Goal: Participate in discussion: Participate in discussion

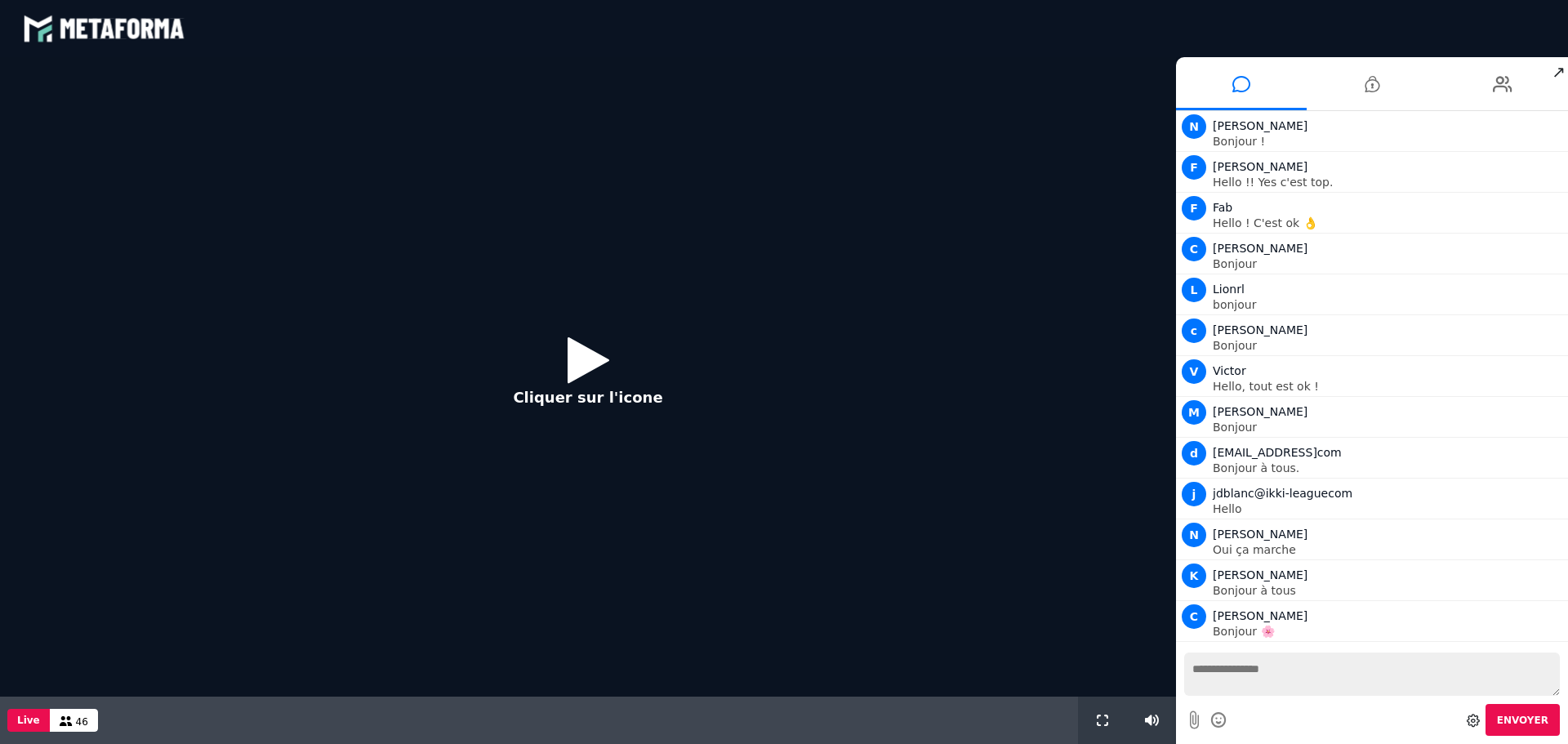
scroll to position [1145, 0]
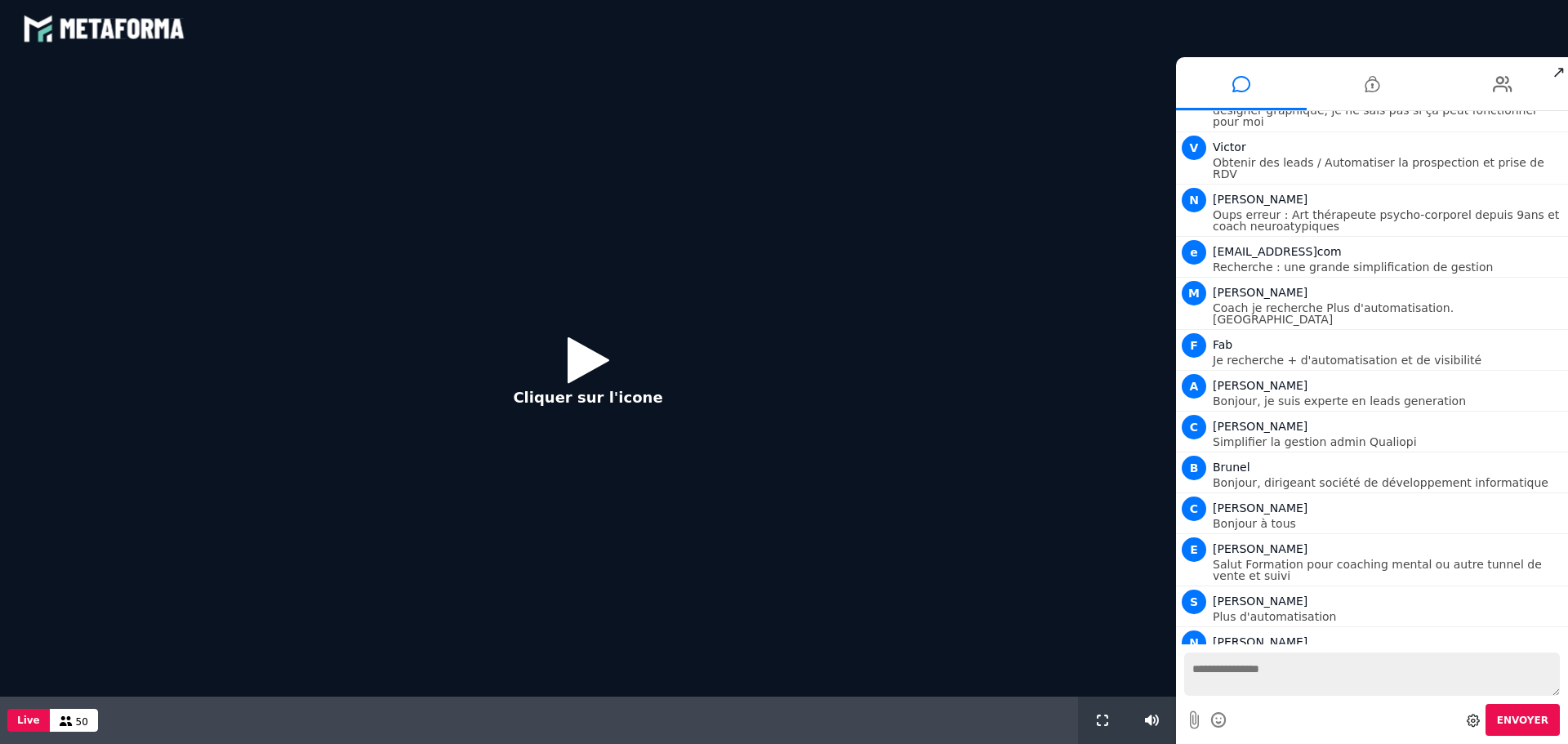
click at [579, 370] on icon at bounding box center [588, 359] width 42 height 53
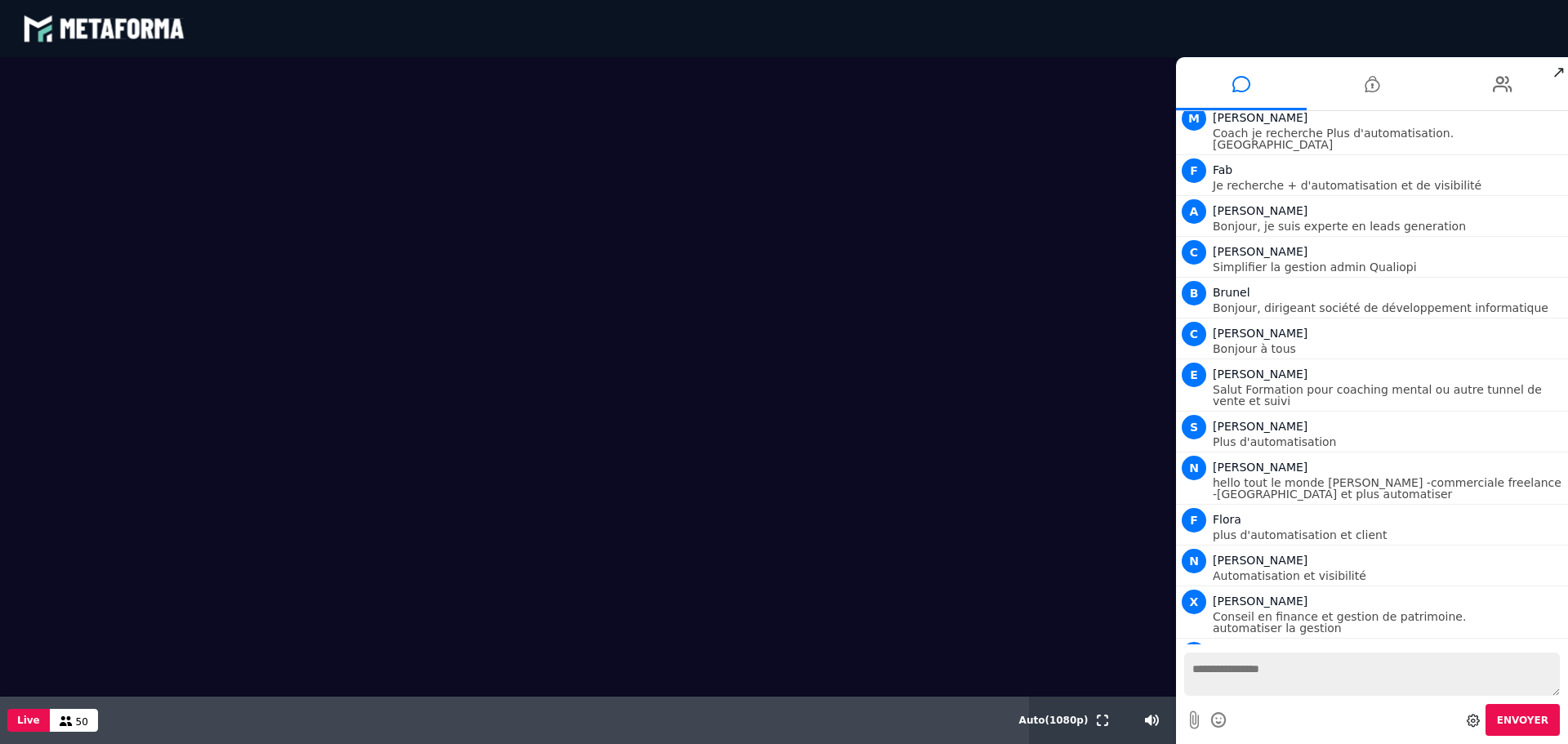
scroll to position [1360, 0]
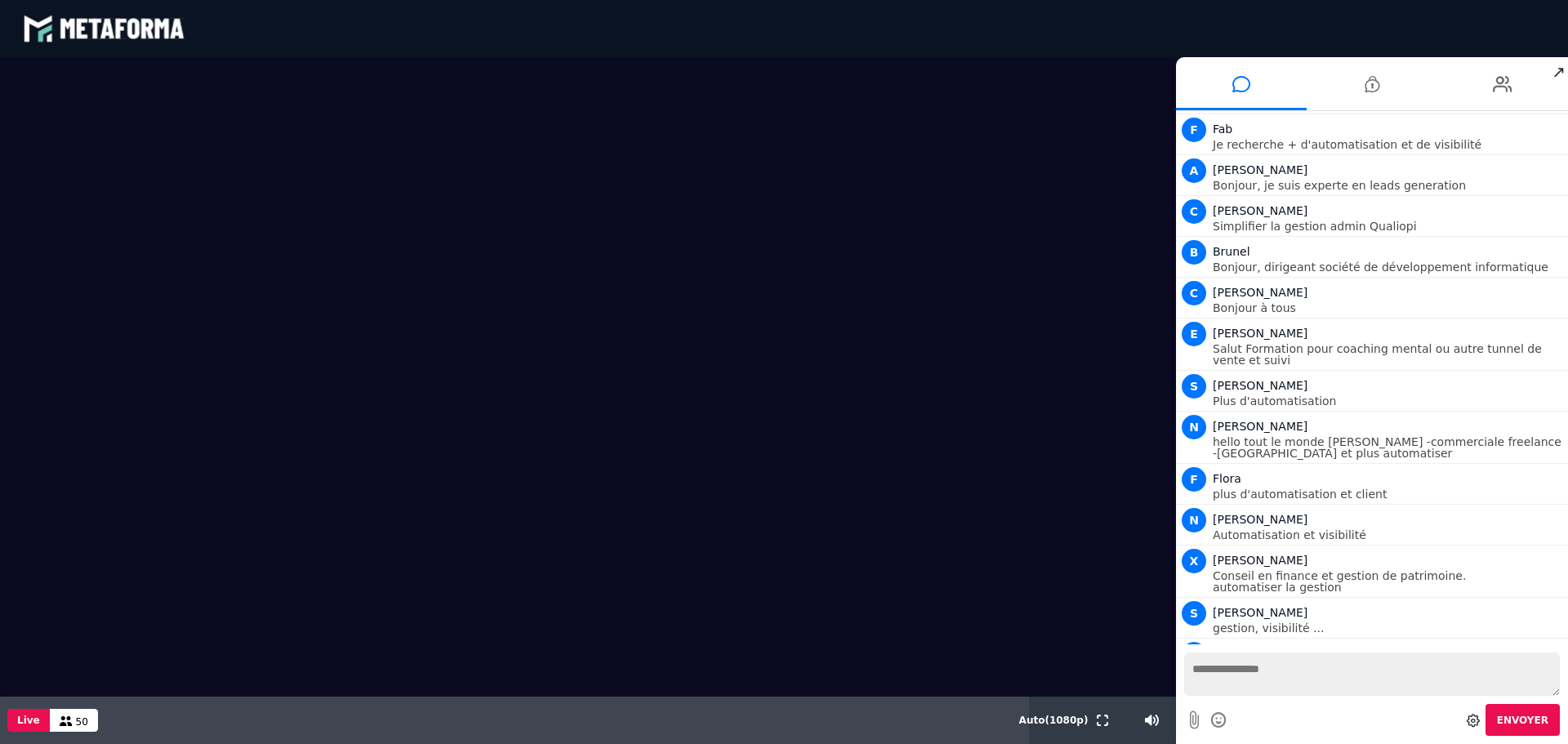
click at [1220, 678] on textarea at bounding box center [1372, 673] width 375 height 44
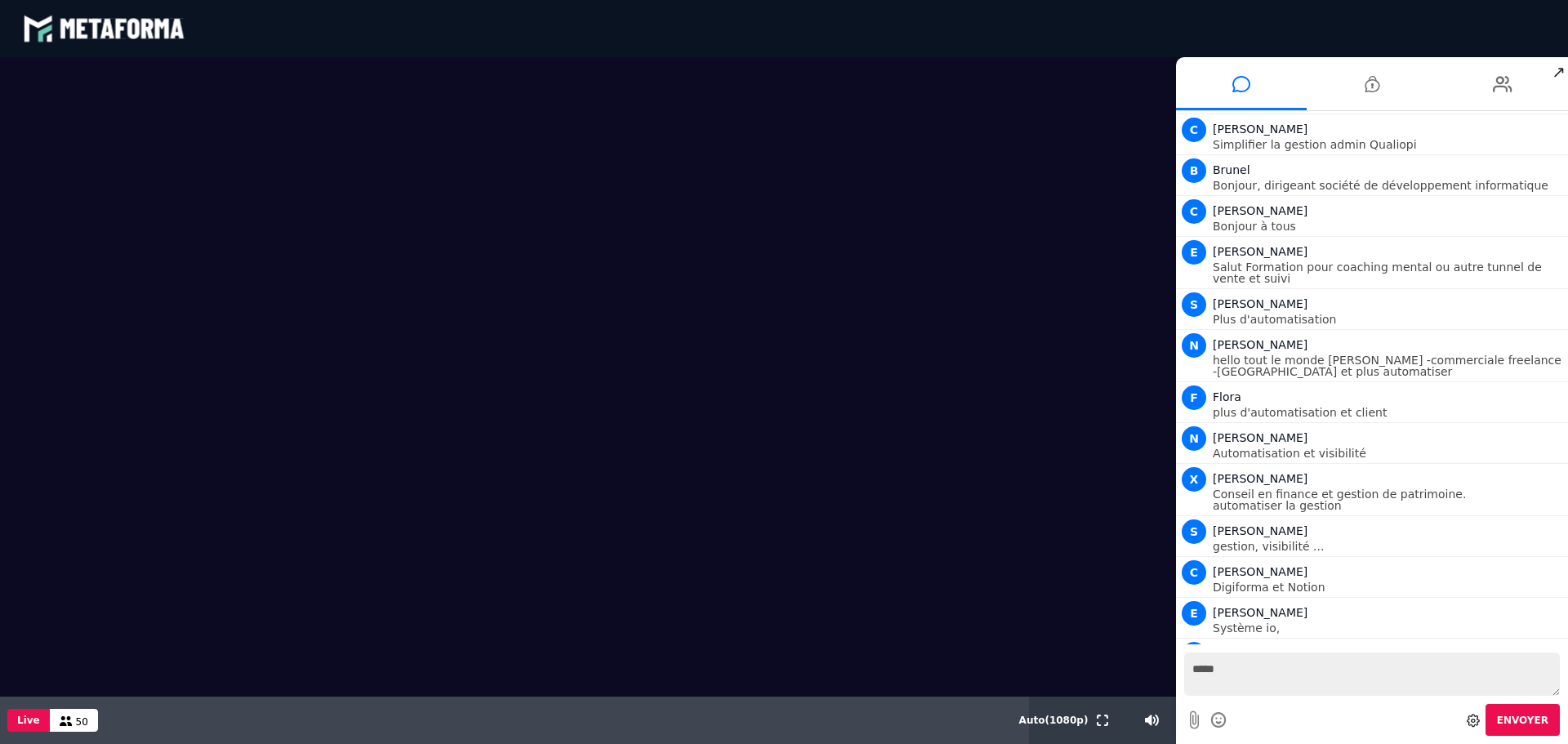
scroll to position [1483, 0]
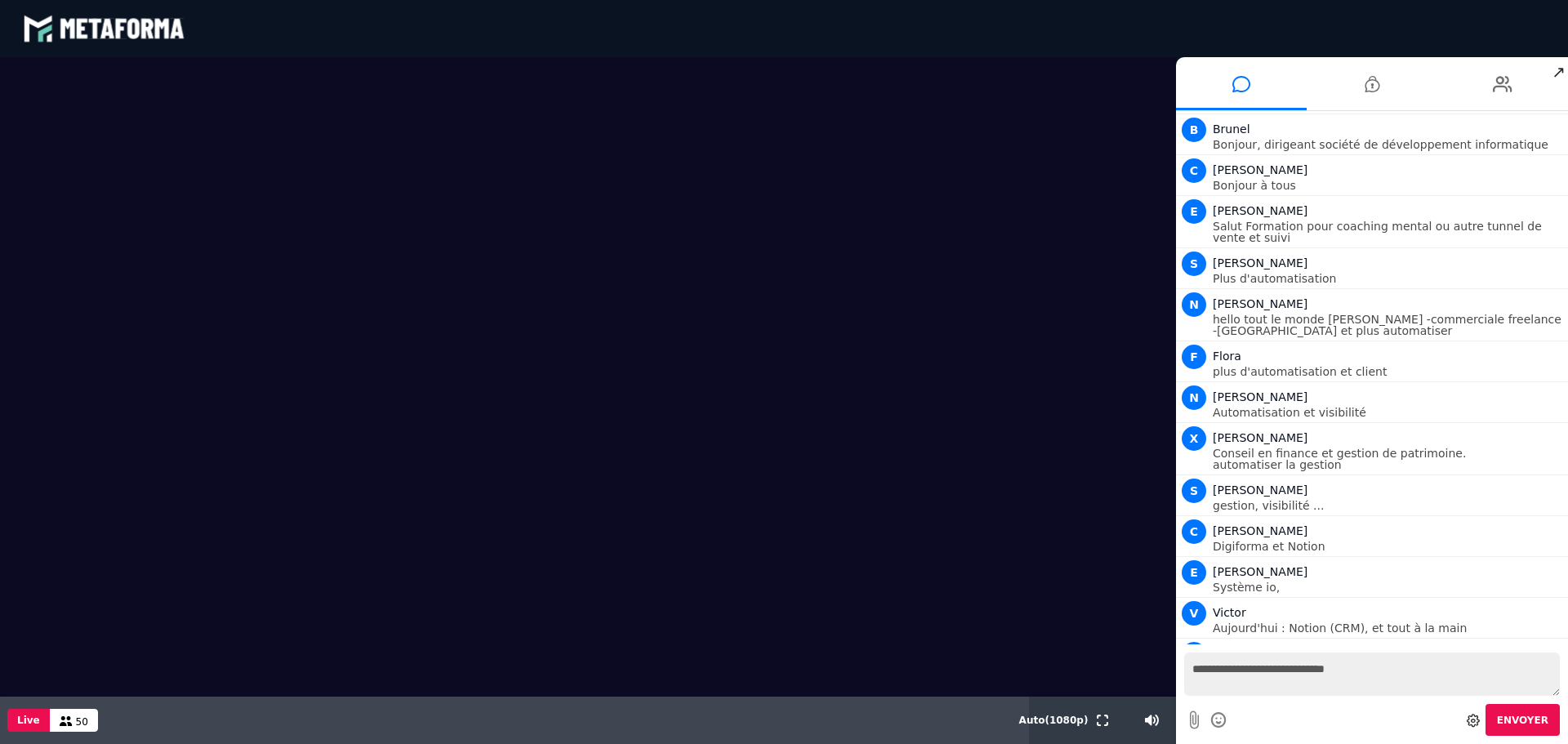
type textarea "**********"
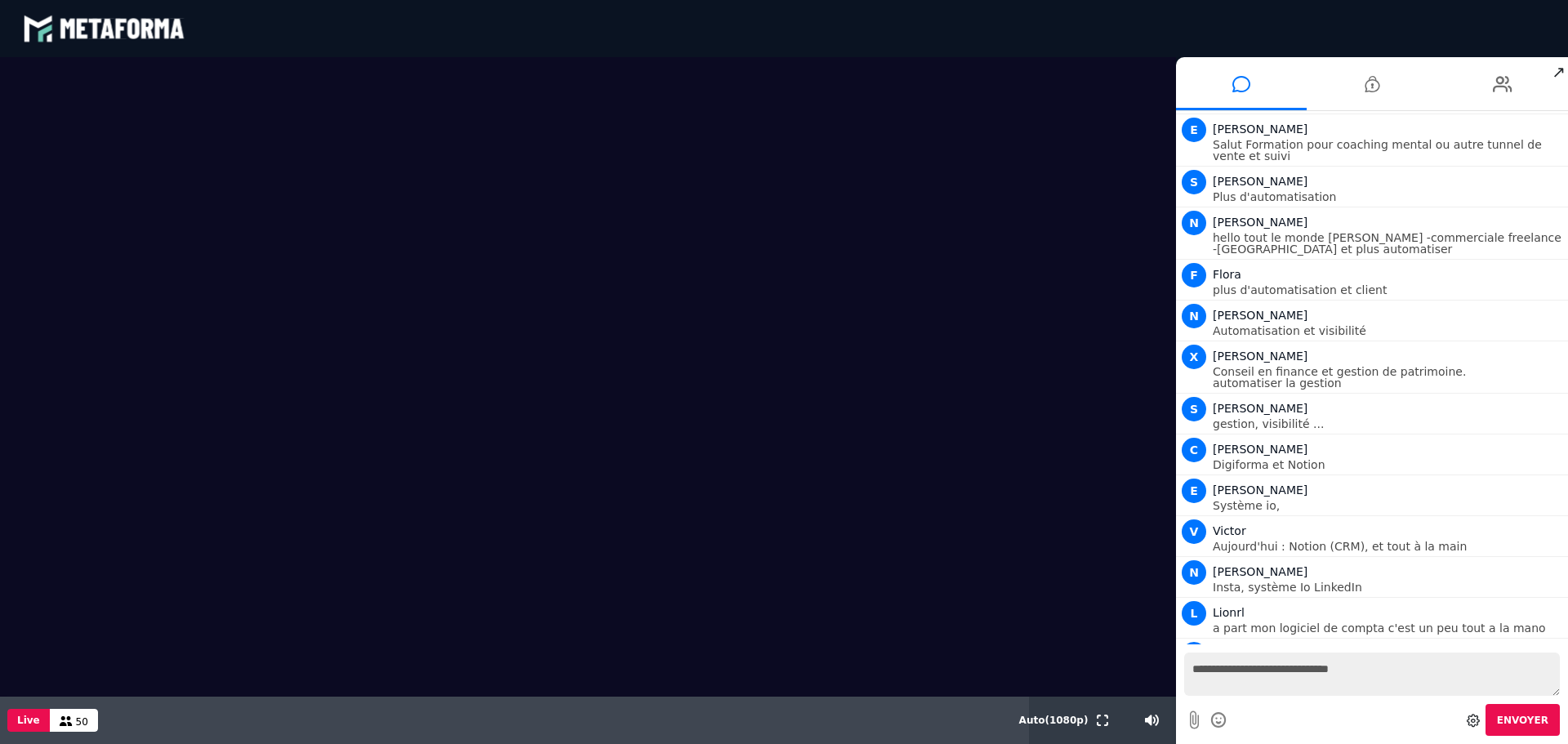
scroll to position [1606, 0]
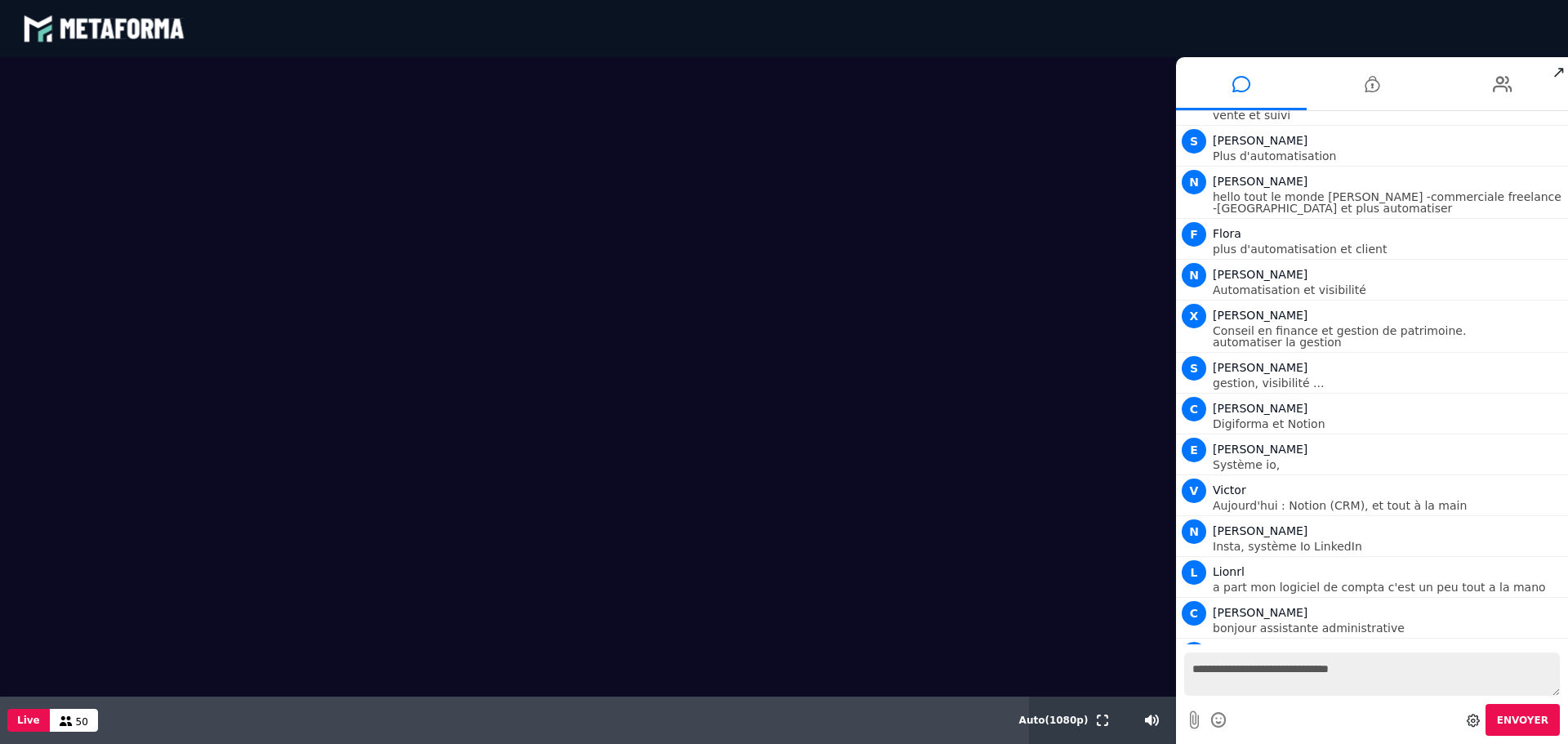
click at [1221, 675] on textarea "**********" at bounding box center [1372, 673] width 375 height 44
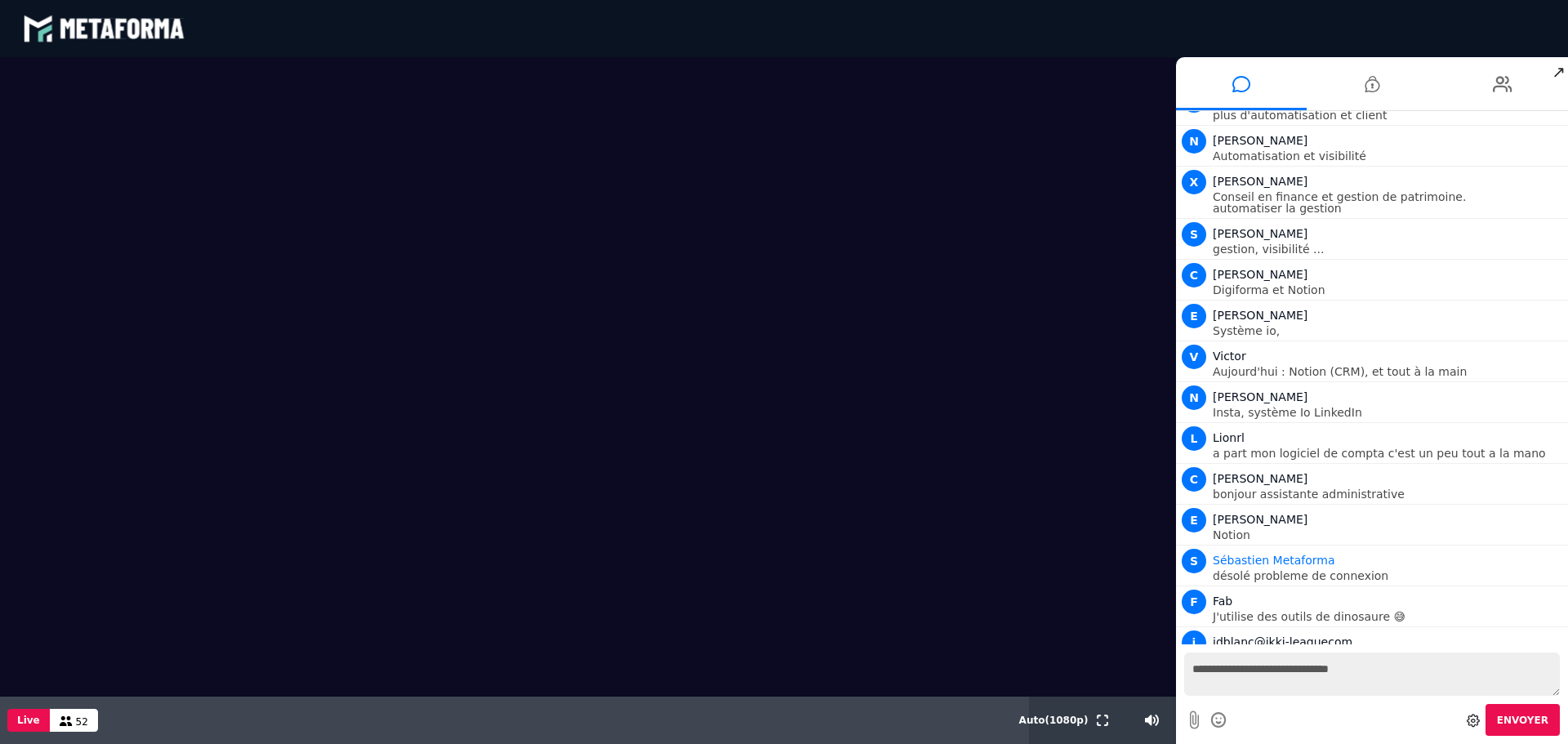
scroll to position [1780, 0]
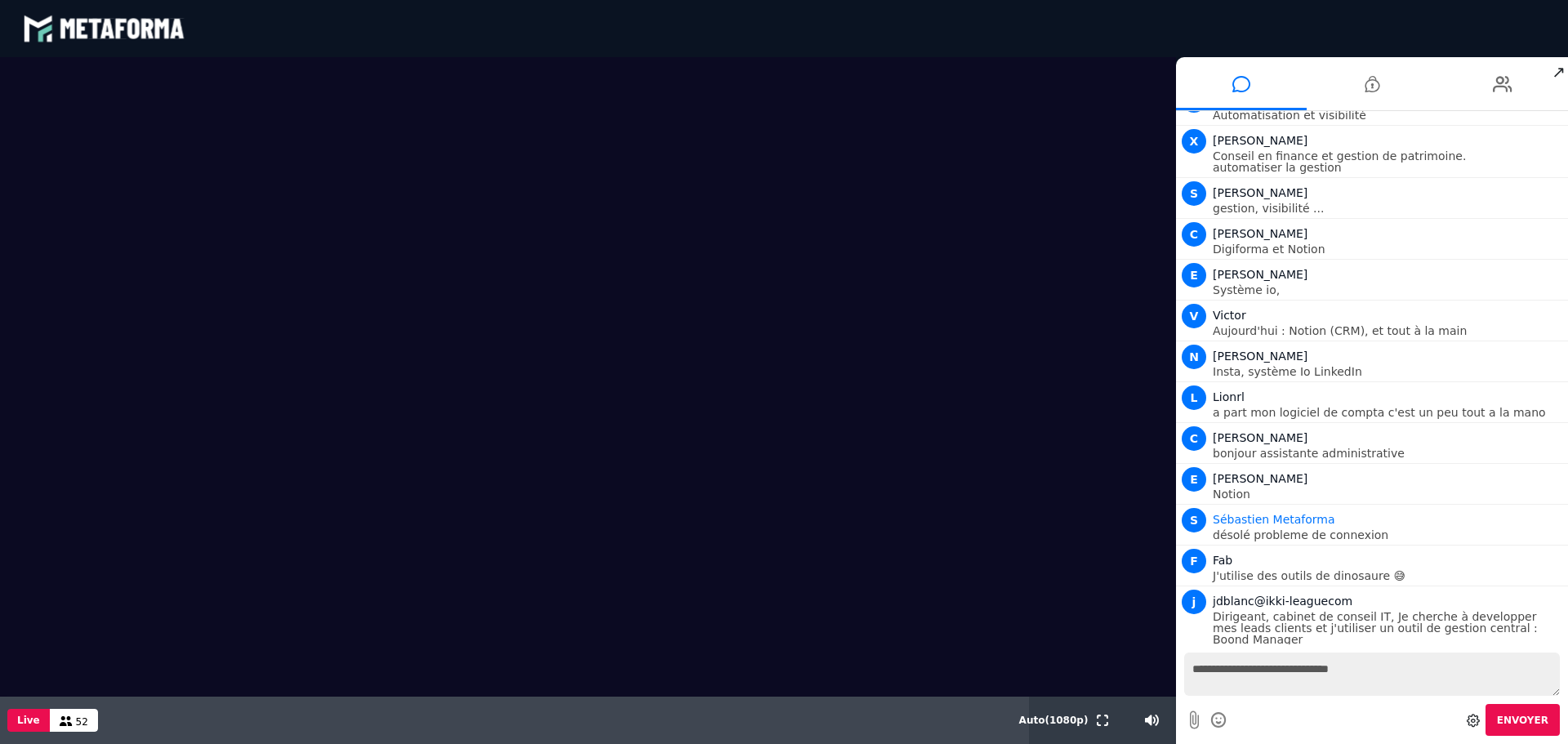
click at [363, 404] on video at bounding box center [588, 376] width 1176 height 640
click at [666, 443] on video at bounding box center [588, 376] width 1176 height 640
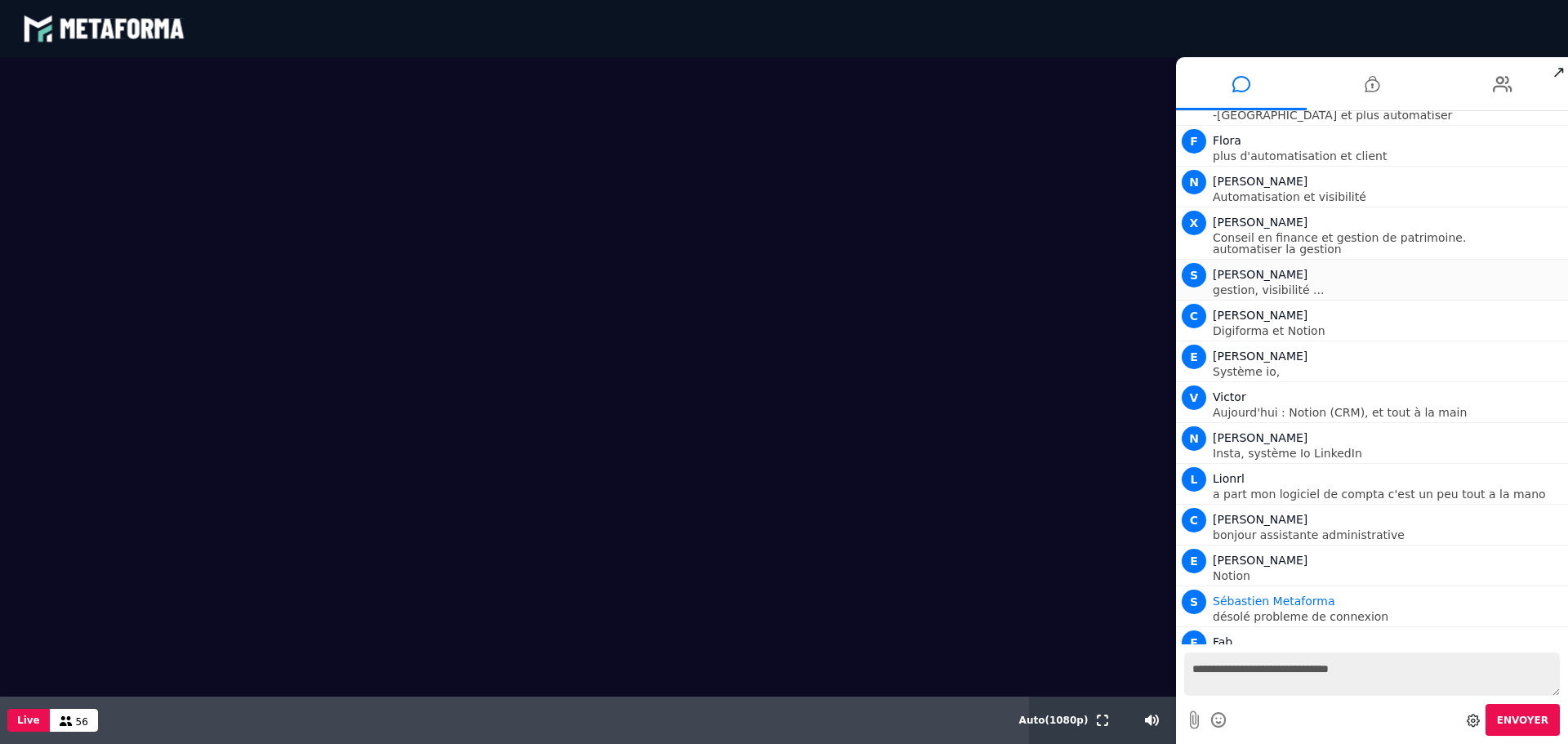
scroll to position [1617, 0]
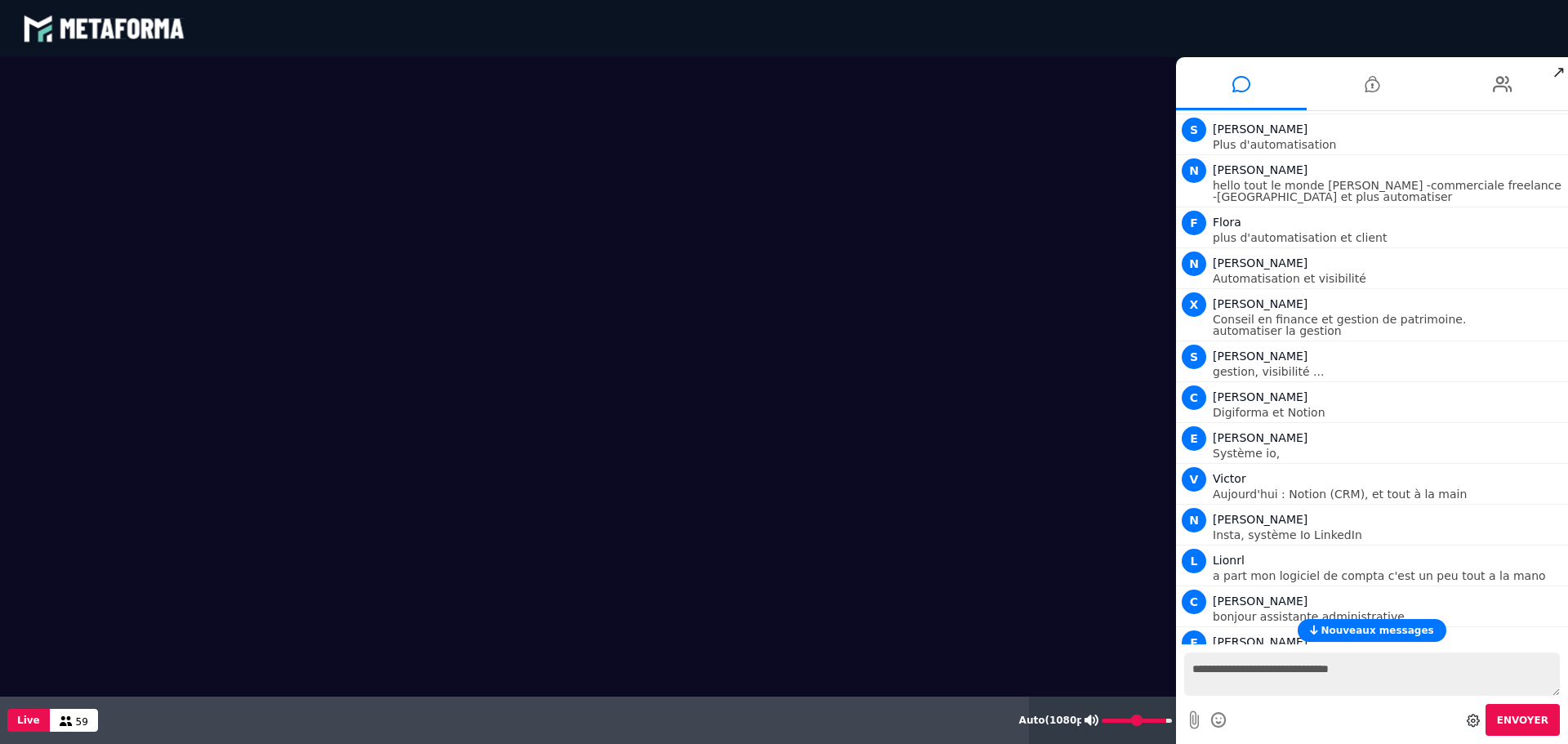
drag, startPoint x: 1147, startPoint y: 720, endPoint x: 1161, endPoint y: 720, distance: 14.0
type input "**"
click at [1161, 720] on input "range" at bounding box center [1137, 721] width 71 height 4
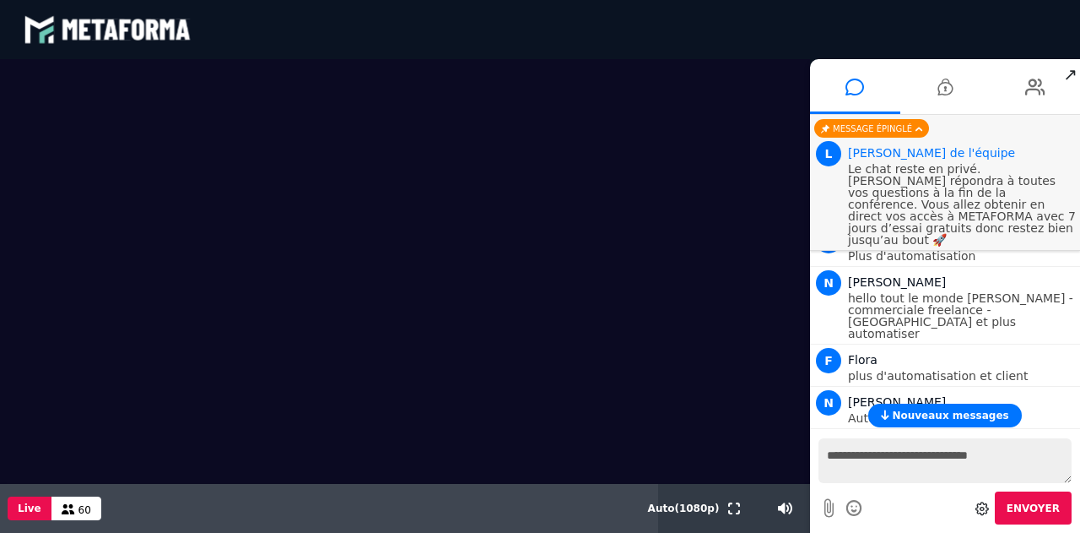
scroll to position [1635, 0]
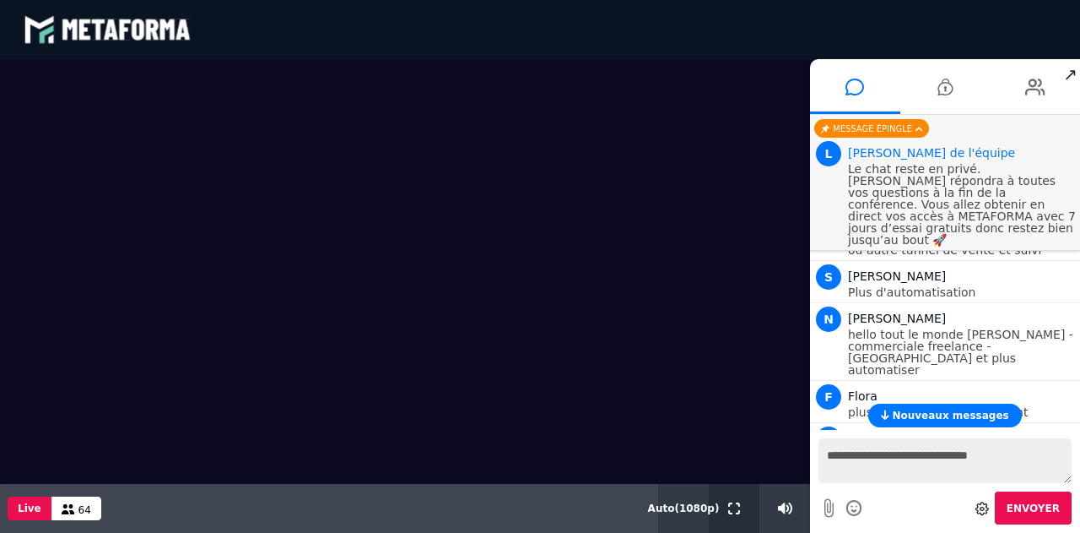
click at [734, 502] on icon at bounding box center [734, 508] width 12 height 12
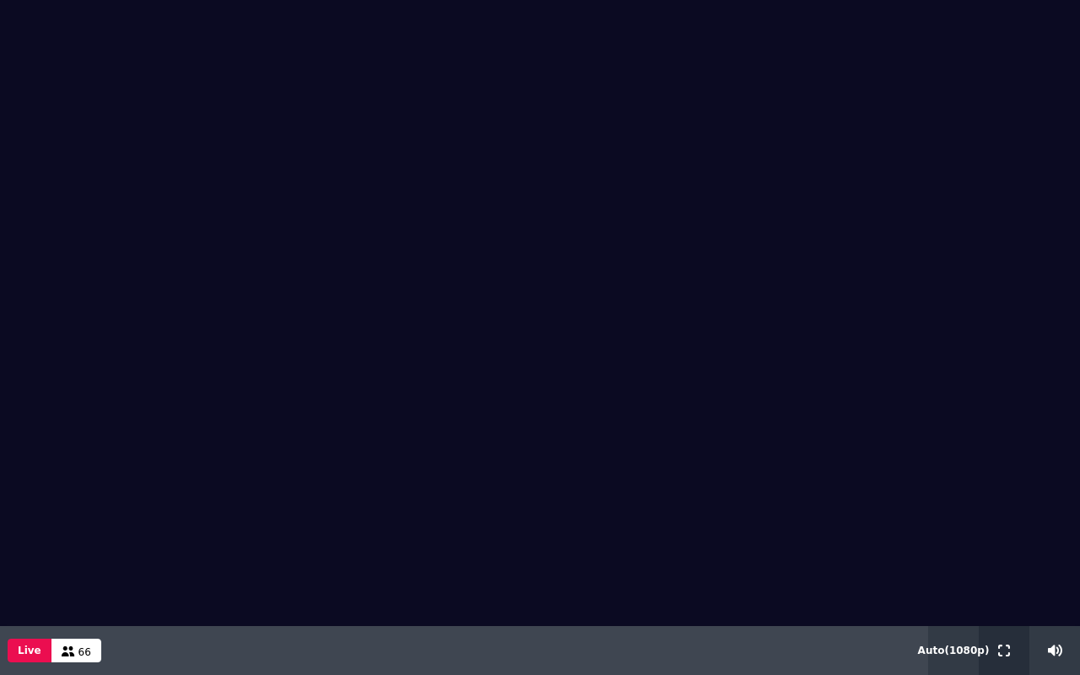
click at [1001, 650] on icon at bounding box center [1005, 651] width 12 height 12
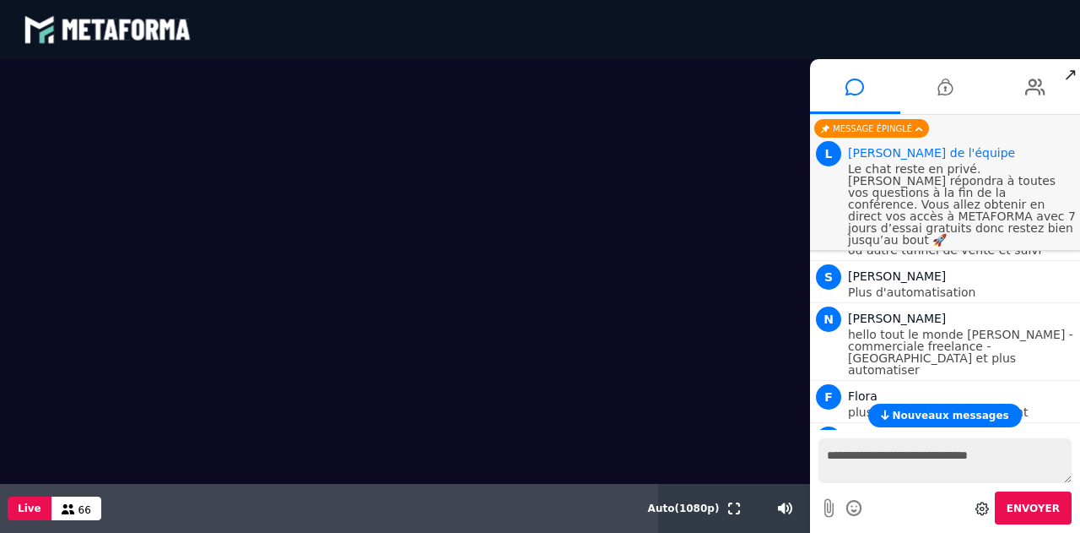
click at [851, 462] on textarea "**********" at bounding box center [945, 460] width 253 height 45
type textarea "**********"
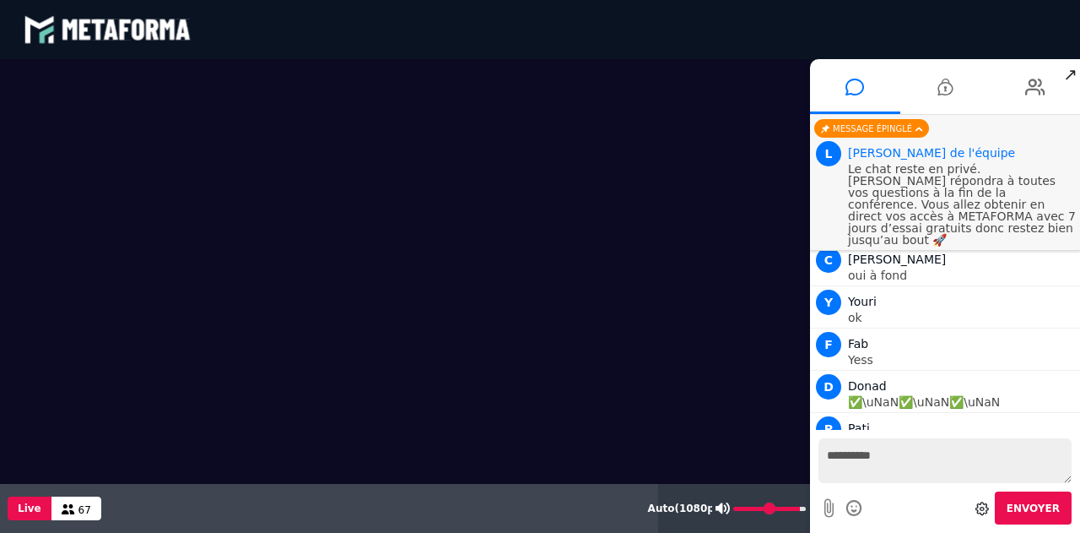
scroll to position [3018, 0]
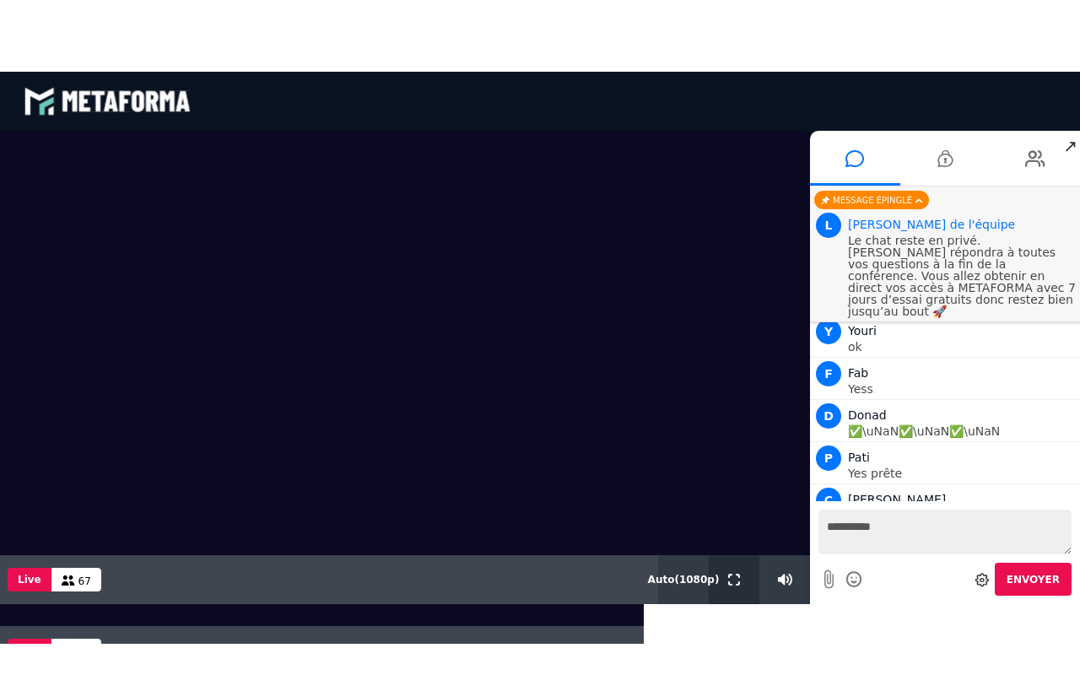
drag, startPoint x: 735, startPoint y: 582, endPoint x: 735, endPoint y: 685, distance: 102.1
click at [735, 582] on icon at bounding box center [734, 579] width 12 height 12
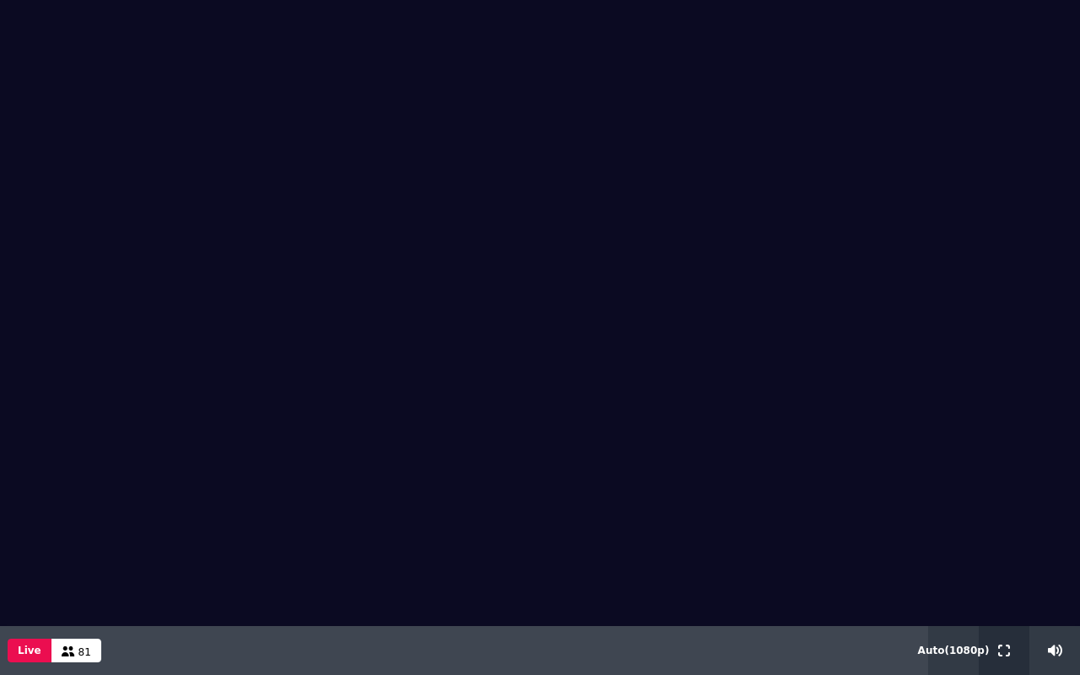
click at [1005, 652] on icon at bounding box center [1005, 651] width 12 height 12
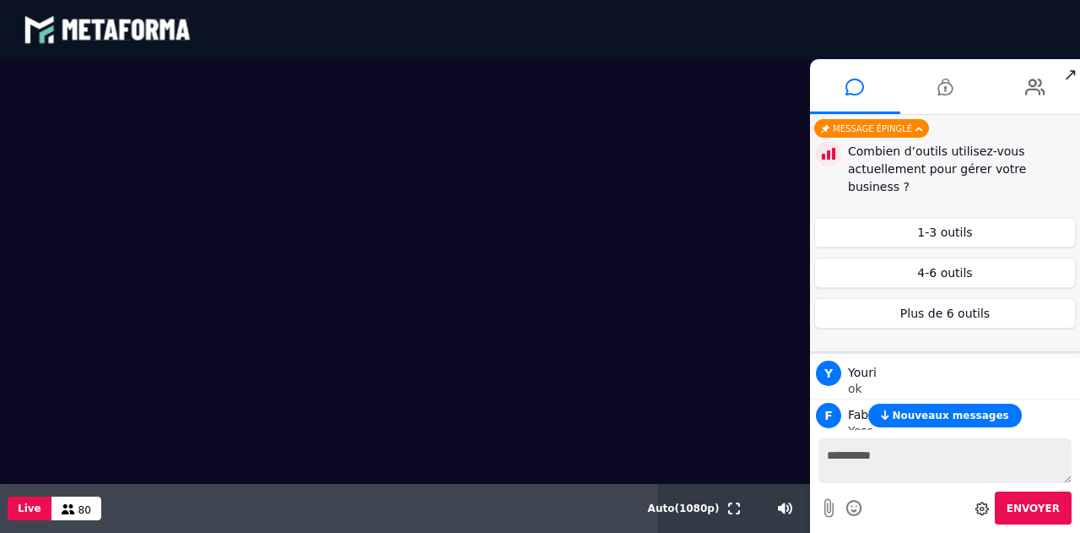
click at [842, 460] on textarea "**********" at bounding box center [945, 460] width 253 height 45
type textarea "*****"
click at [1030, 506] on span "Envoyer" at bounding box center [1033, 508] width 53 height 12
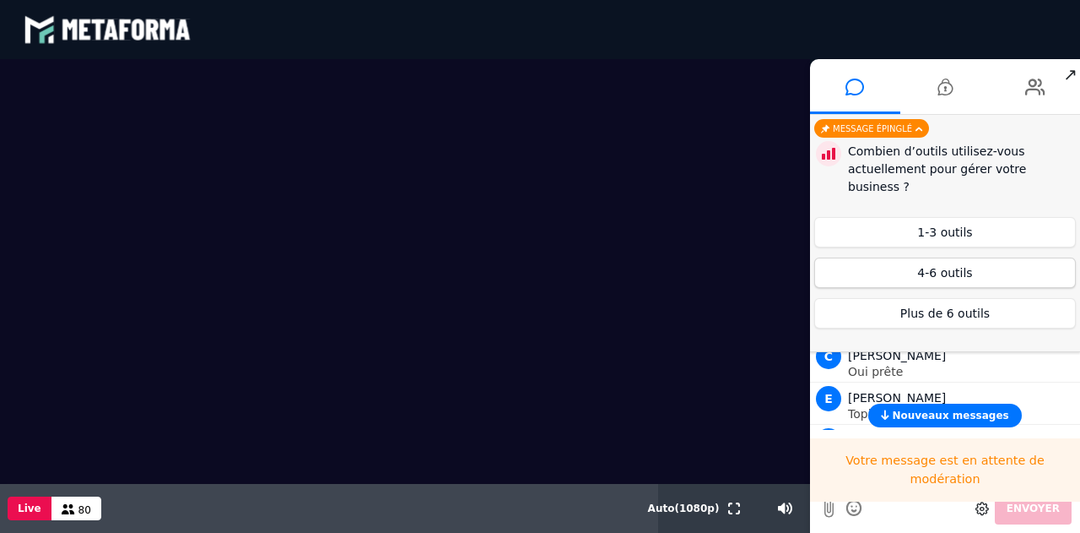
scroll to position [3204, 0]
click at [916, 217] on button "1-3 outils" at bounding box center [946, 232] width 262 height 30
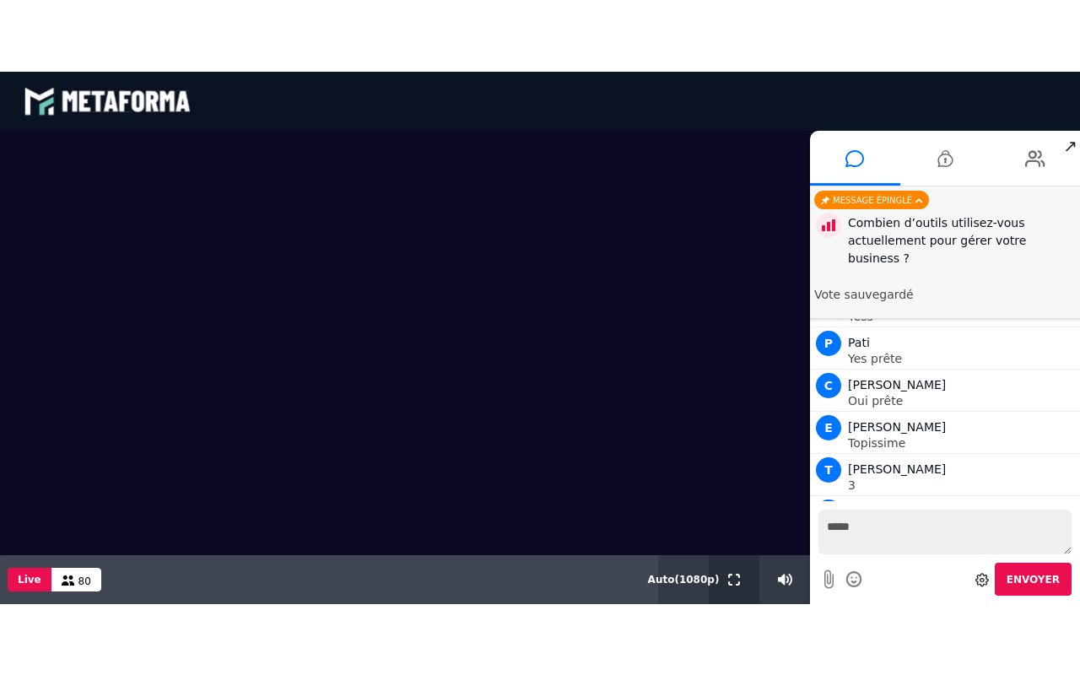
drag, startPoint x: 733, startPoint y: 579, endPoint x: 733, endPoint y: 681, distance: 102.1
click at [733, 579] on icon at bounding box center [734, 579] width 12 height 12
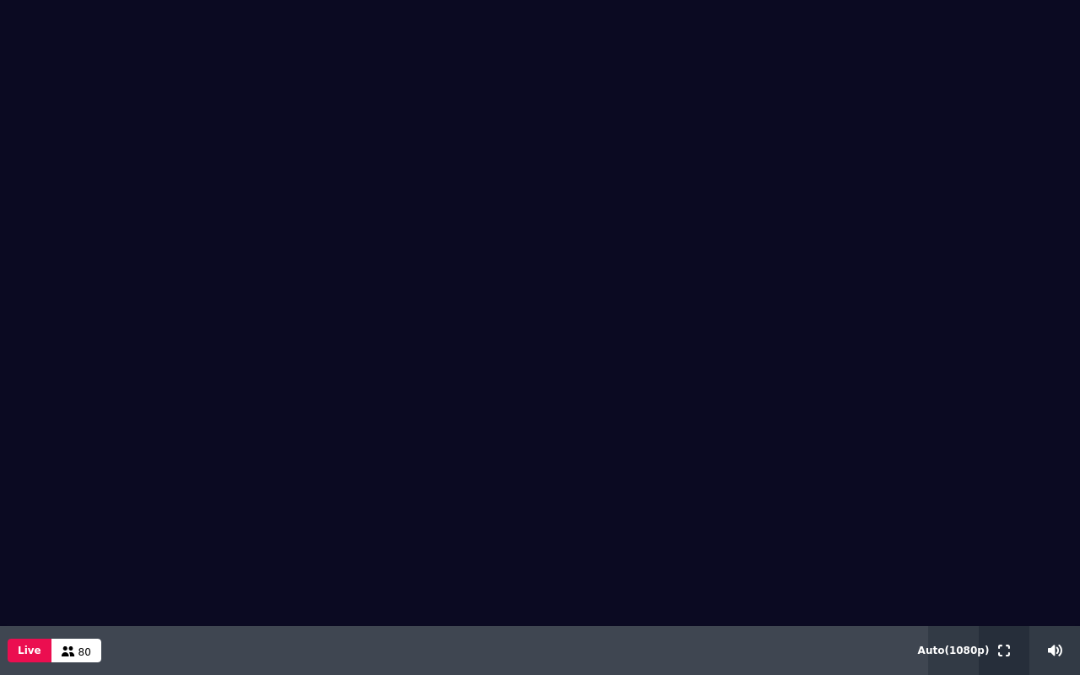
click at [1009, 652] on icon at bounding box center [1005, 651] width 12 height 12
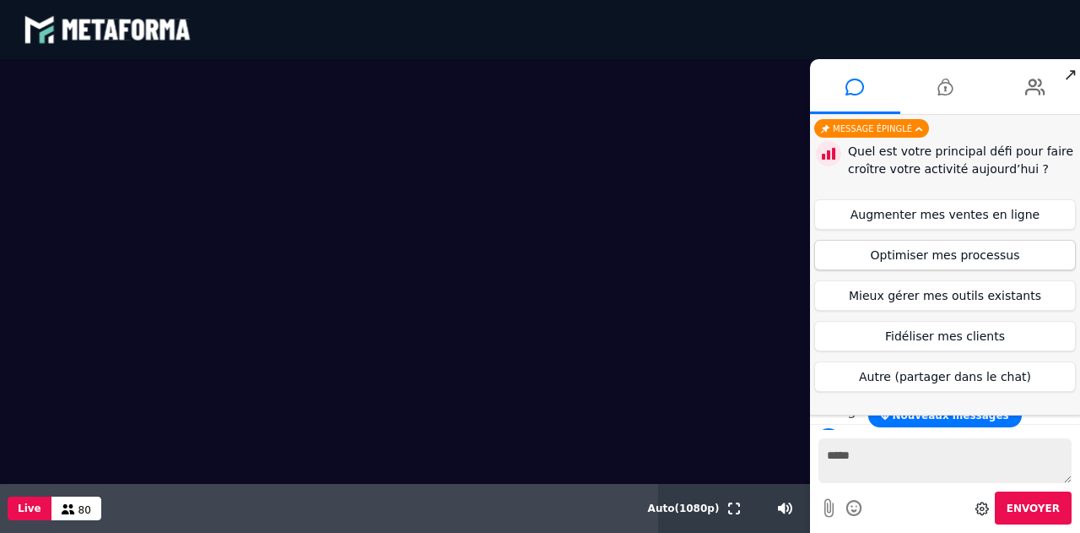
click at [981, 262] on button "Optimiser mes processus" at bounding box center [946, 255] width 262 height 30
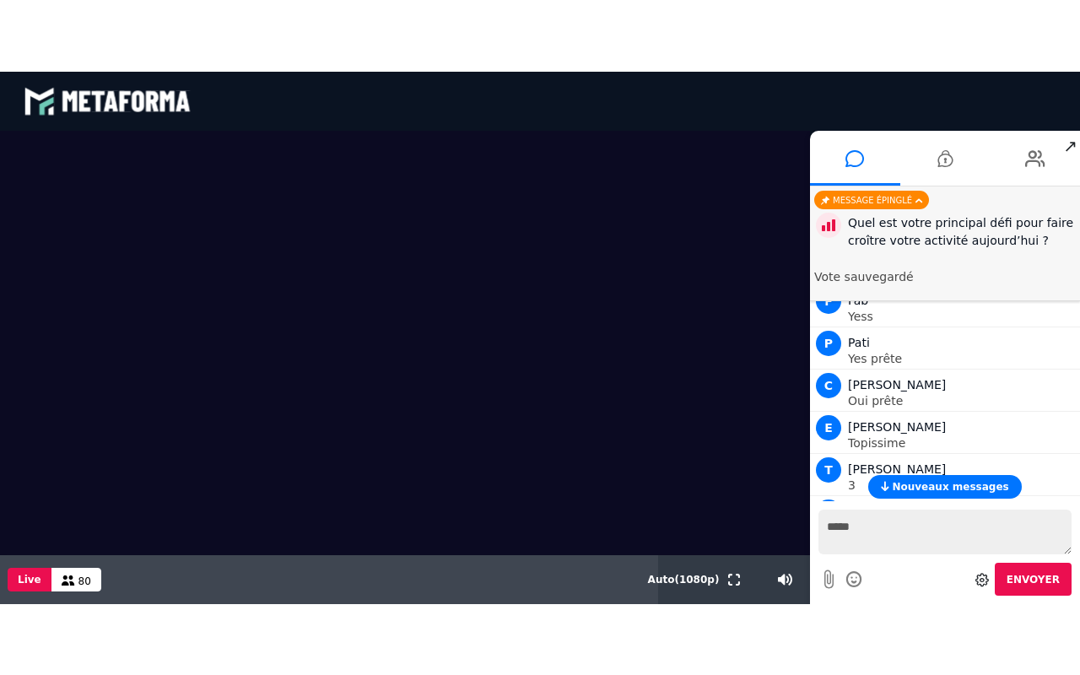
scroll to position [3246, 0]
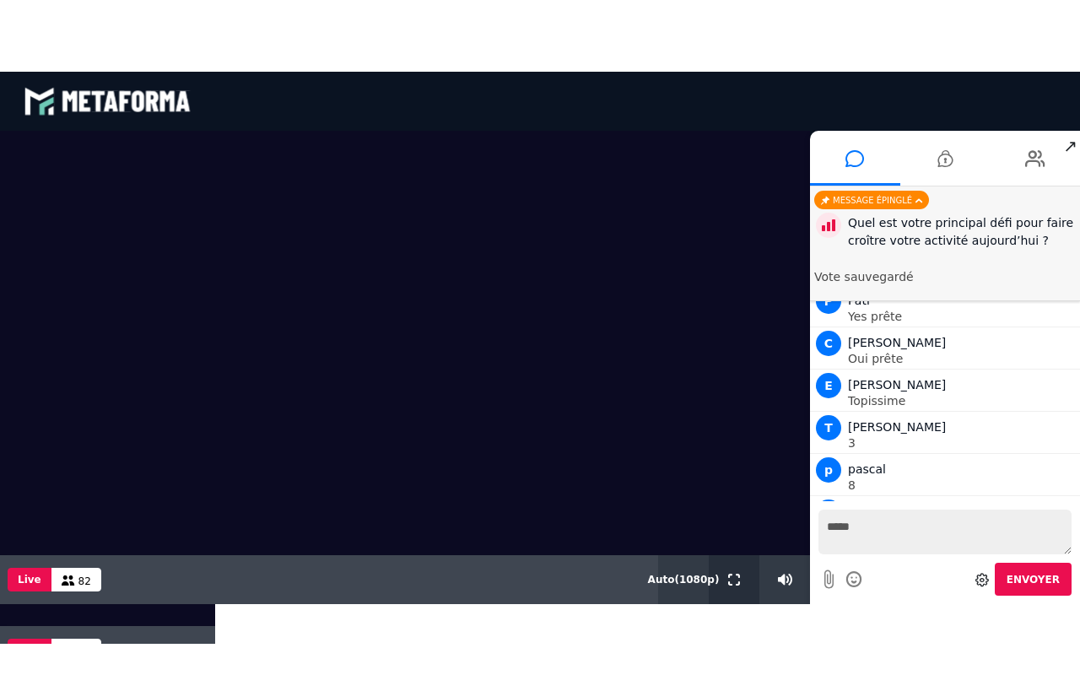
drag, startPoint x: 729, startPoint y: 580, endPoint x: 729, endPoint y: 682, distance: 102.1
click at [729, 580] on icon at bounding box center [734, 579] width 12 height 12
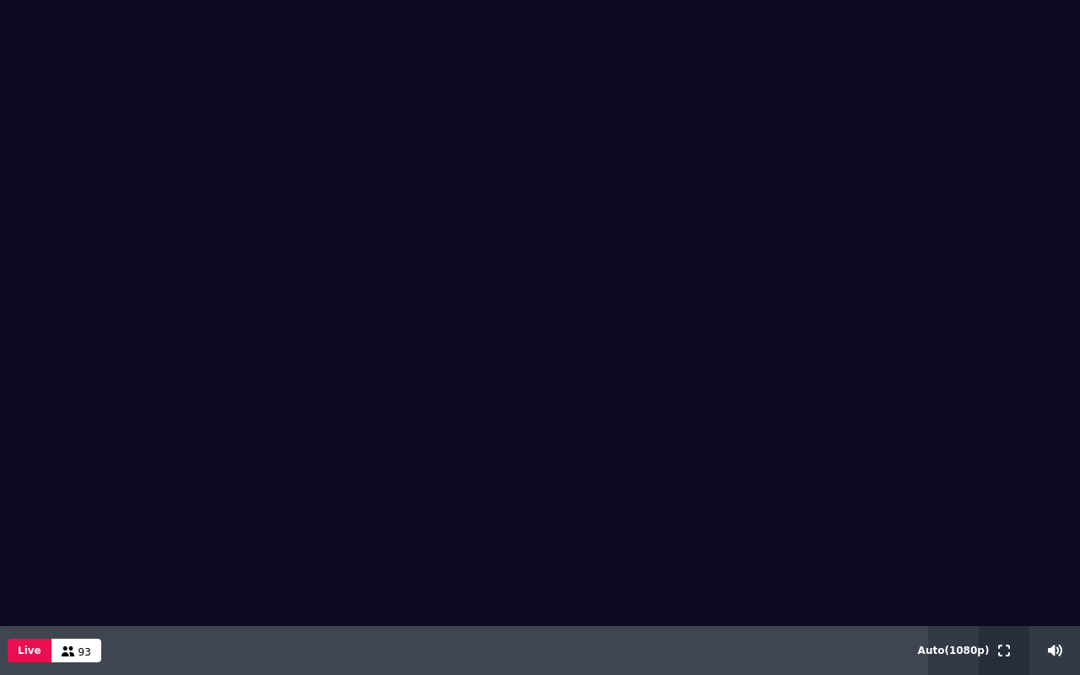
click at [1000, 651] on icon at bounding box center [1005, 651] width 12 height 12
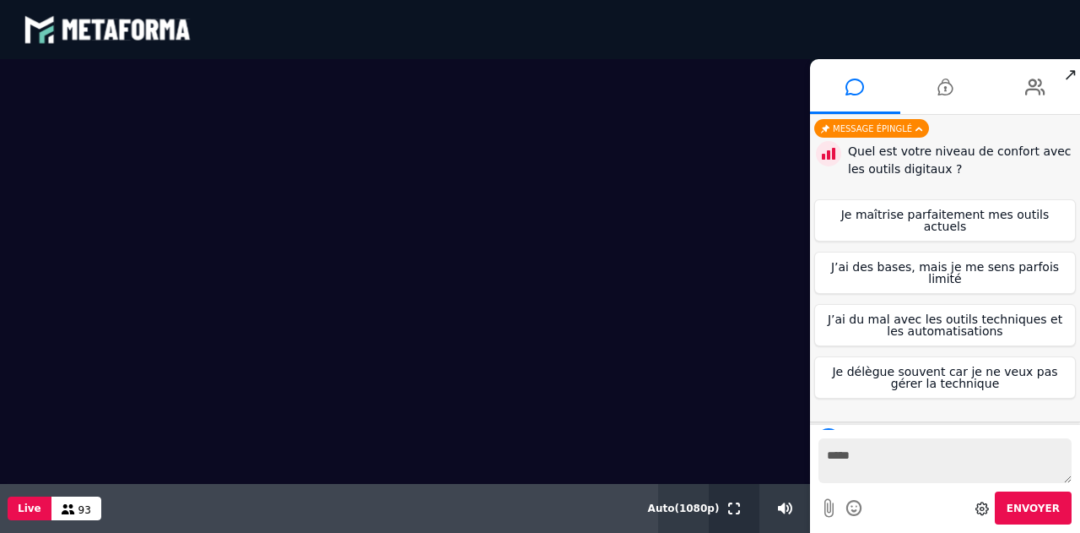
scroll to position [3158, 0]
click at [1046, 83] on li at bounding box center [1035, 86] width 90 height 55
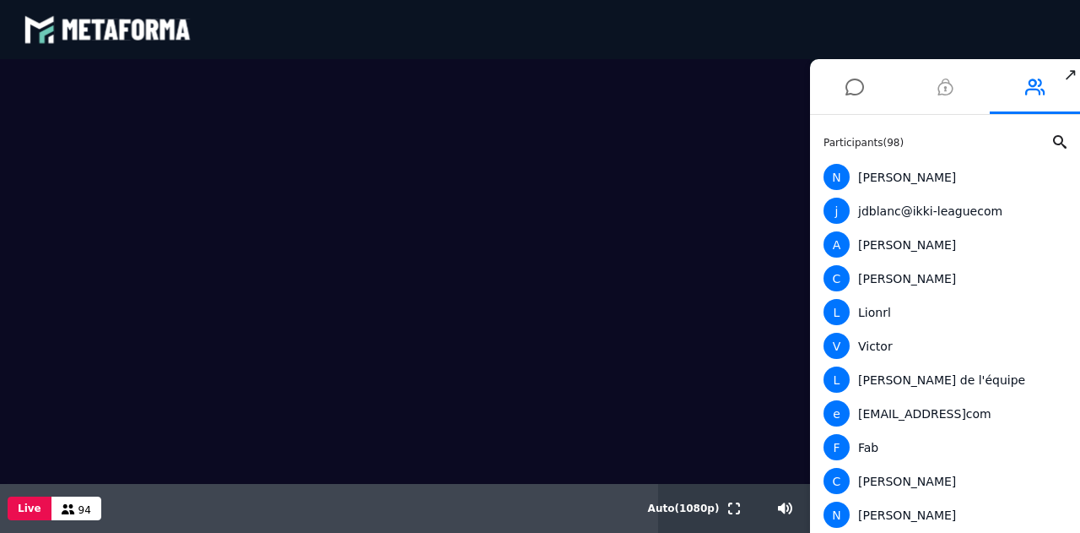
click at [945, 83] on icon at bounding box center [945, 87] width 15 height 42
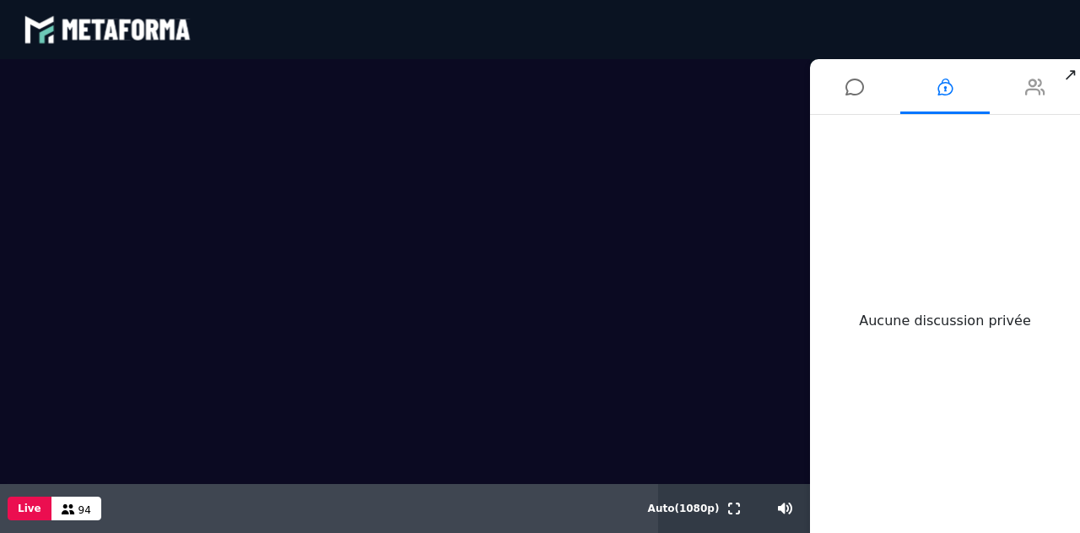
click at [1035, 87] on icon at bounding box center [1036, 87] width 20 height 42
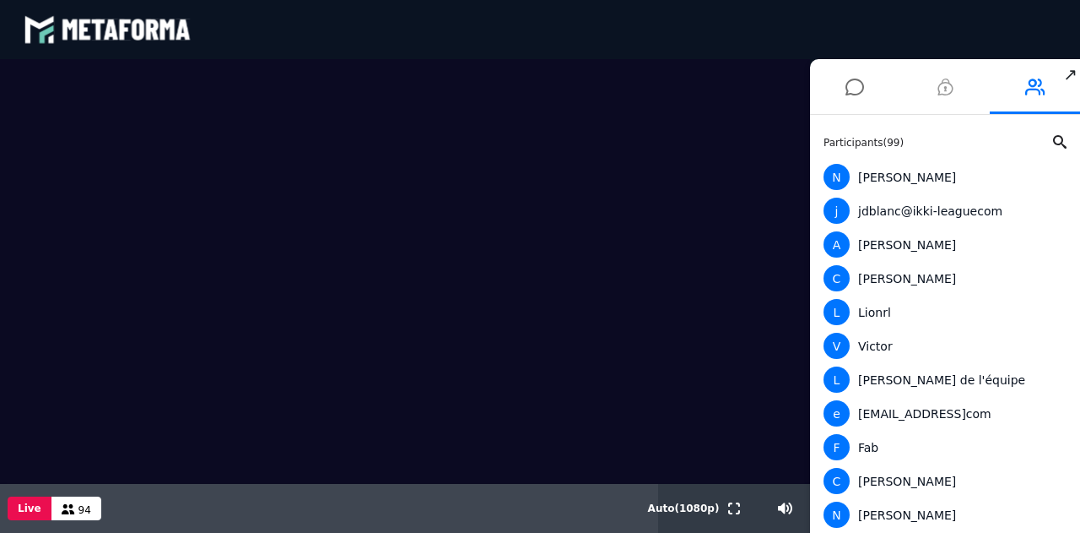
click at [940, 94] on icon at bounding box center [945, 87] width 15 height 42
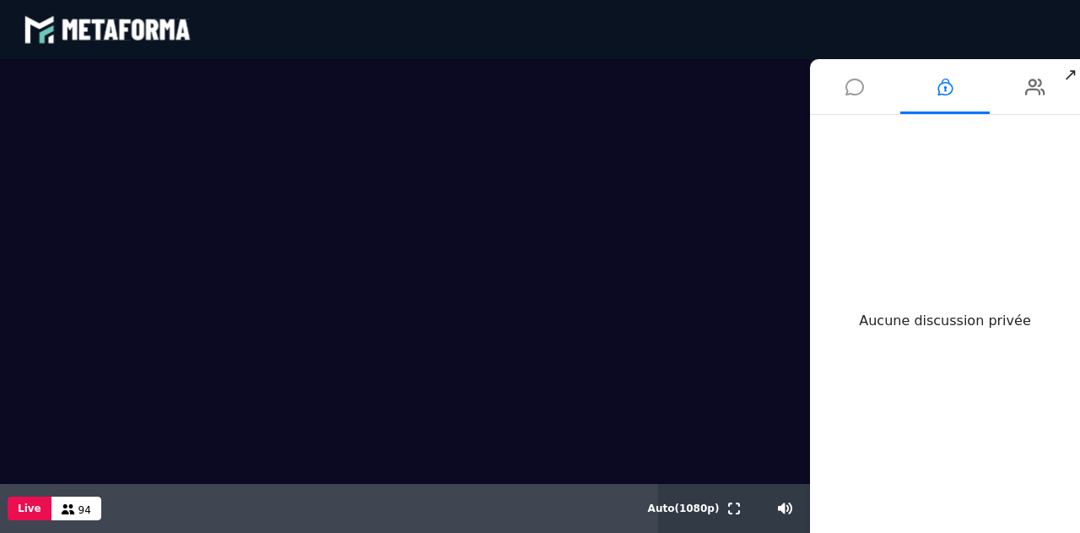
click at [853, 86] on icon at bounding box center [855, 87] width 19 height 42
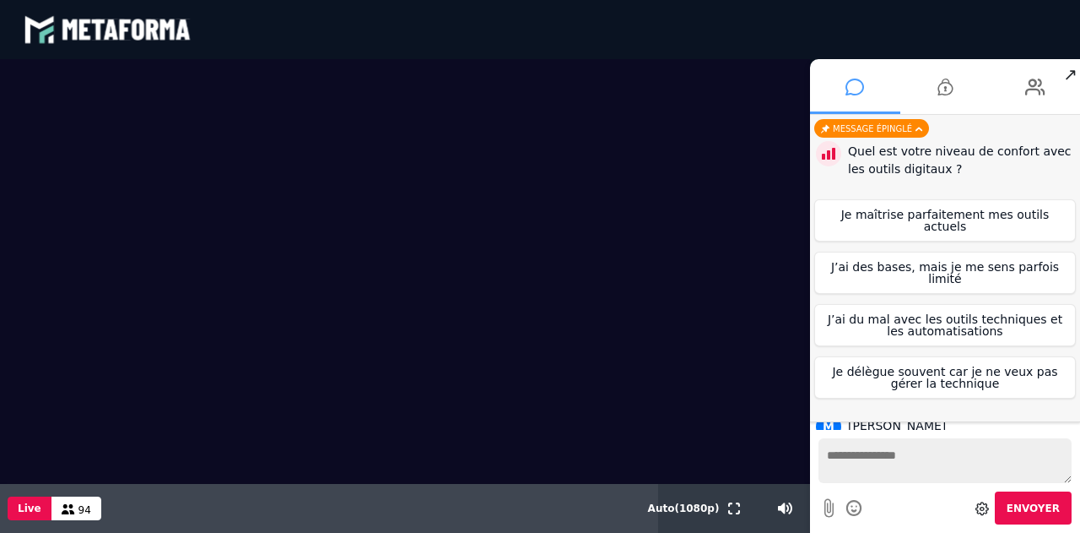
scroll to position [3199, 0]
click at [949, 305] on button "J’ai du mal avec les outils techniques et les automatisations" at bounding box center [946, 325] width 262 height 42
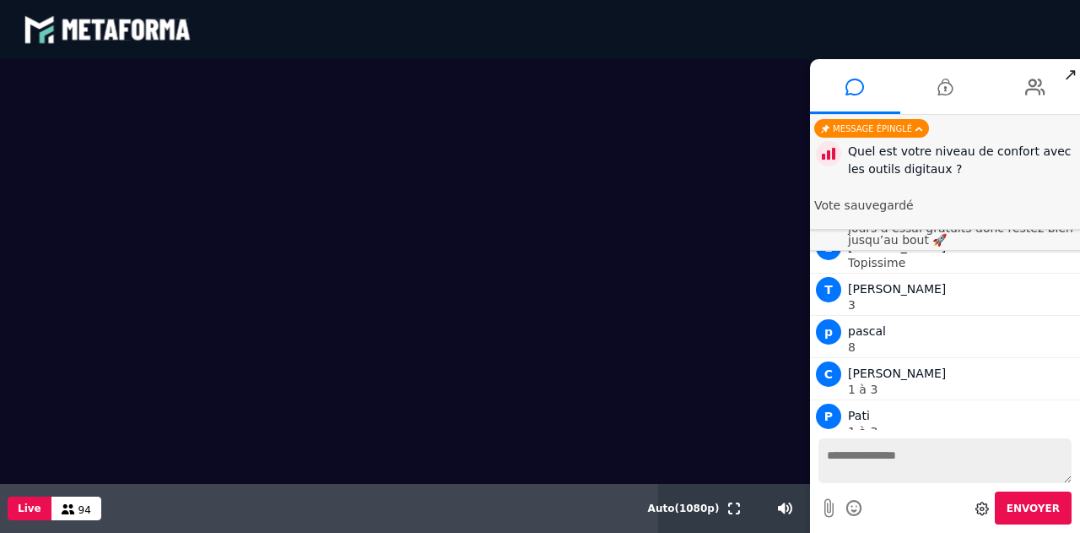
click at [1045, 511] on span "Envoyer" at bounding box center [1033, 508] width 53 height 12
click at [868, 131] on div "Message épinglé" at bounding box center [872, 128] width 115 height 19
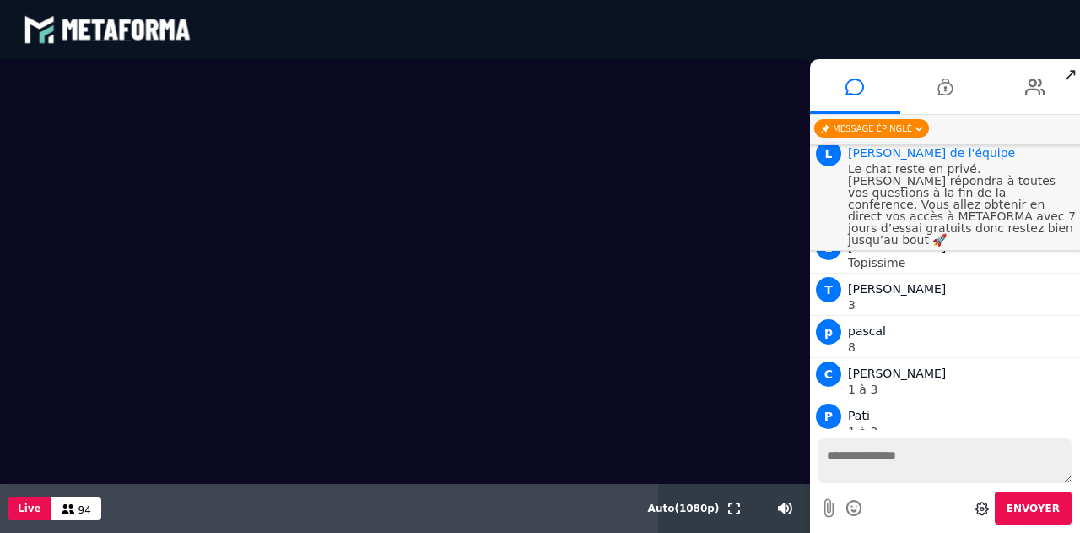
click at [875, 128] on div "Message épinglé" at bounding box center [872, 128] width 115 height 19
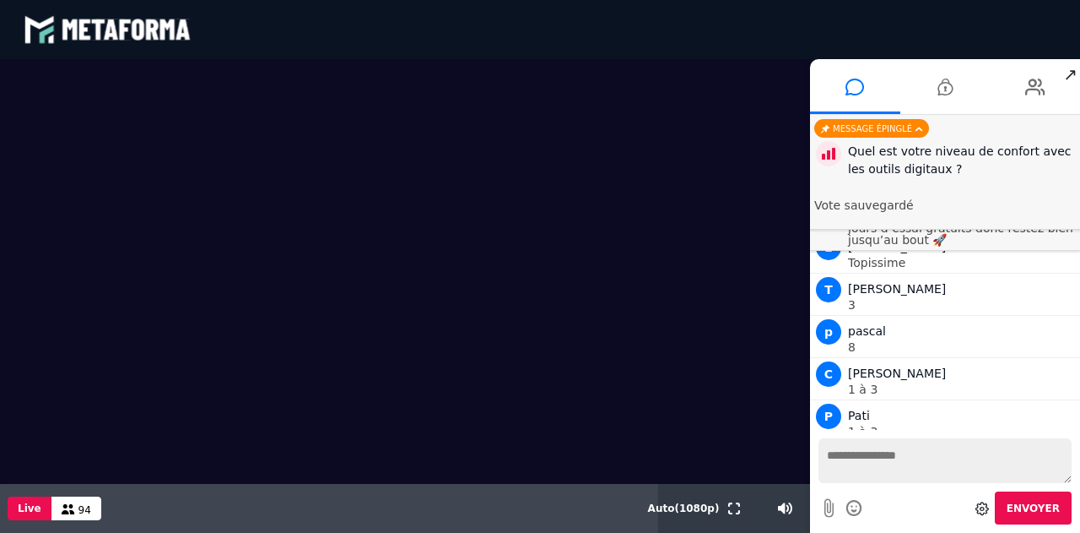
click at [728, 173] on video at bounding box center [405, 271] width 810 height 425
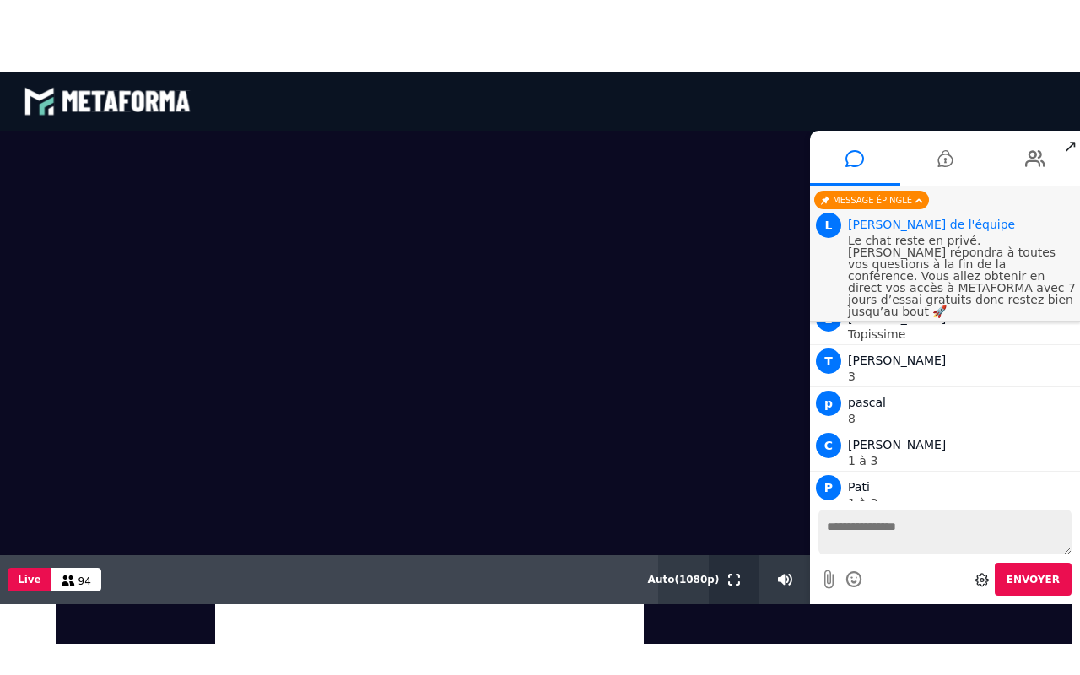
drag, startPoint x: 737, startPoint y: 580, endPoint x: 737, endPoint y: 682, distance: 102.1
click at [737, 580] on icon at bounding box center [734, 579] width 12 height 12
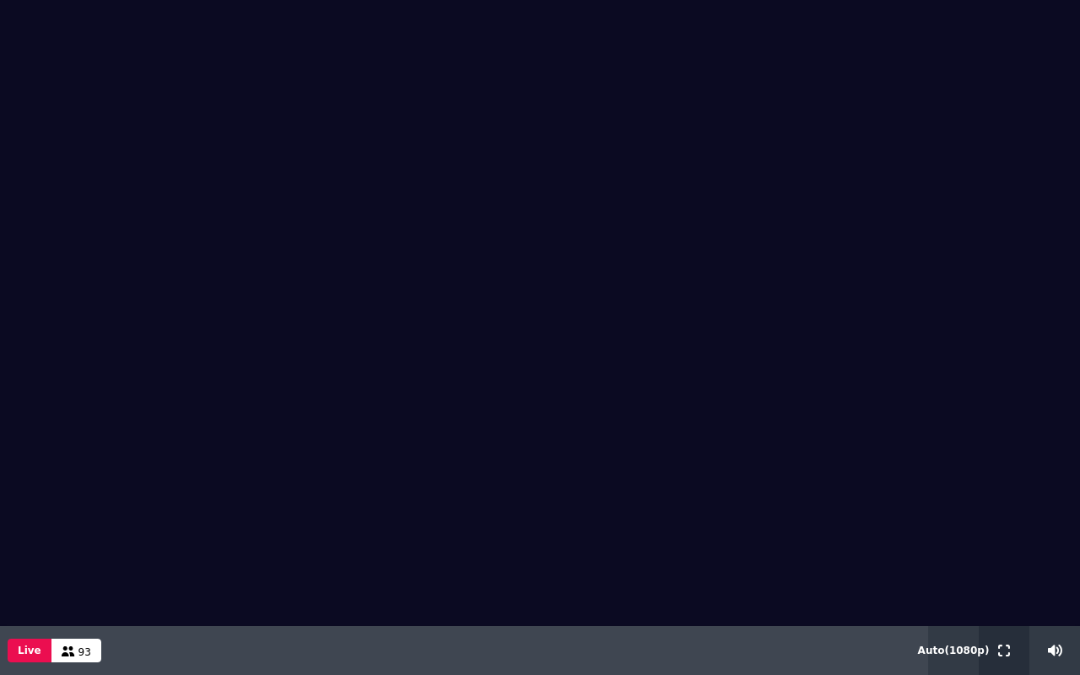
click at [1005, 652] on icon at bounding box center [1005, 651] width 12 height 12
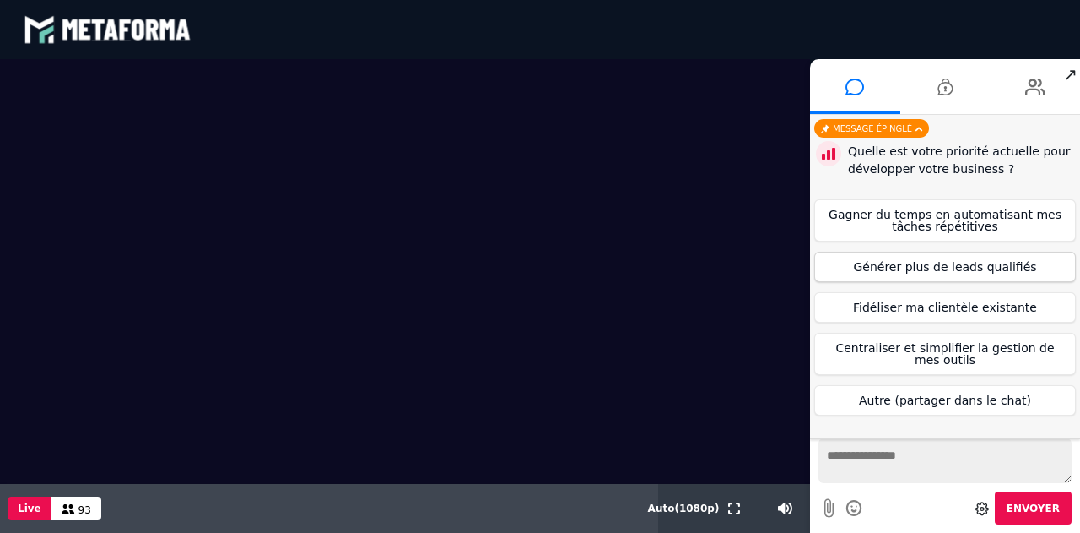
click at [920, 263] on button "Générer plus de leads qualifiés" at bounding box center [946, 267] width 262 height 30
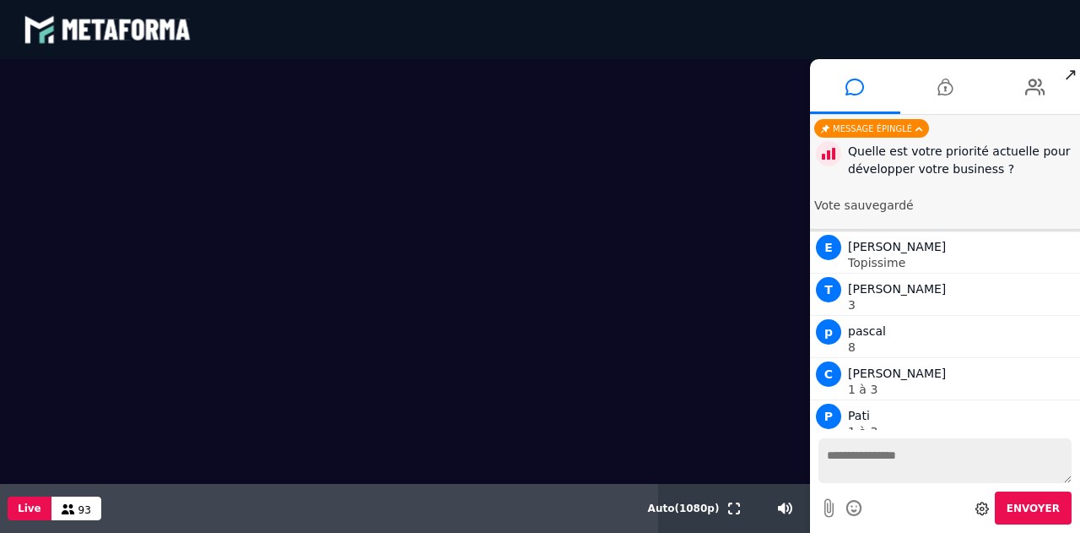
click at [1038, 510] on span "Envoyer" at bounding box center [1033, 508] width 53 height 12
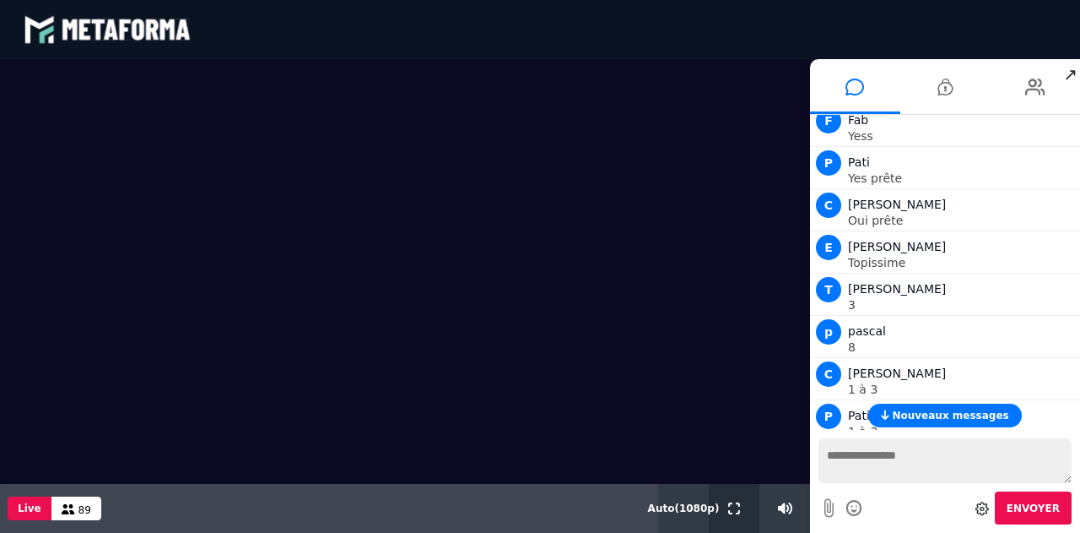
click at [729, 506] on icon at bounding box center [734, 508] width 12 height 12
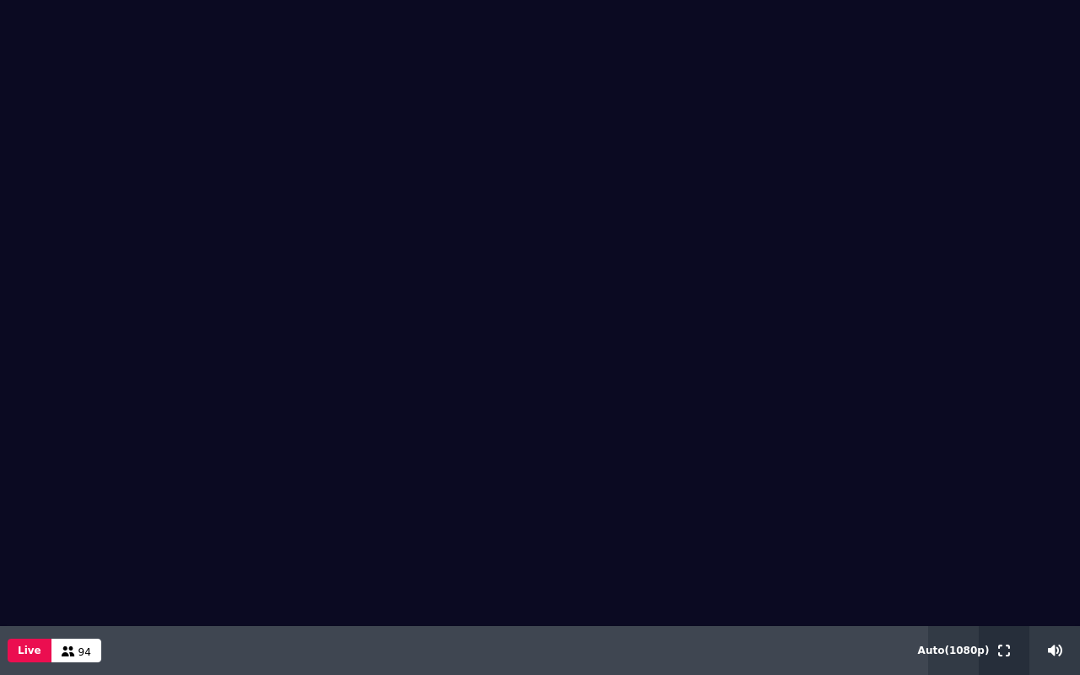
click at [1002, 648] on icon at bounding box center [1005, 651] width 12 height 12
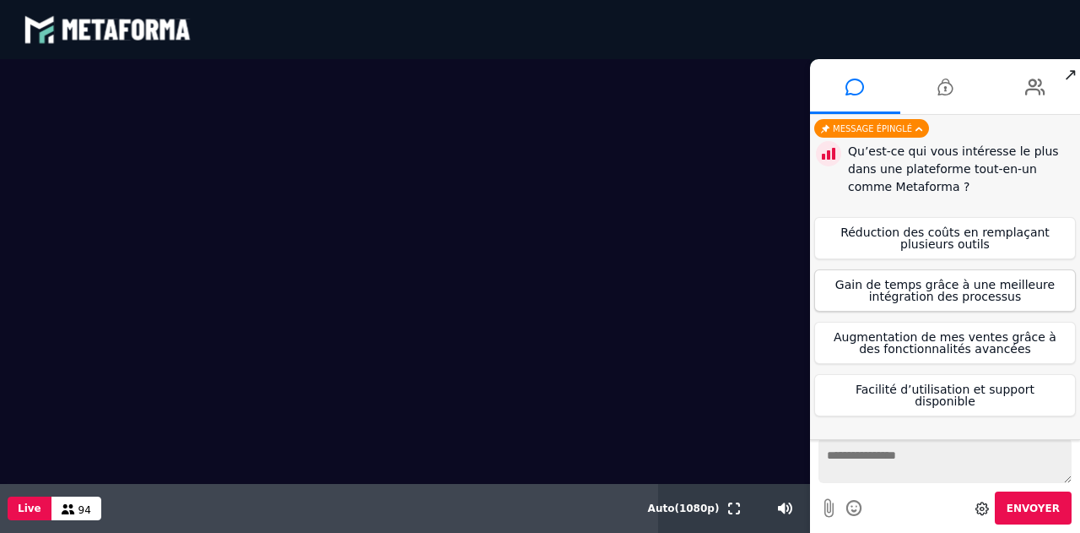
click at [869, 286] on button "Gain de temps grâce à une meilleure intégration des processus" at bounding box center [946, 290] width 262 height 42
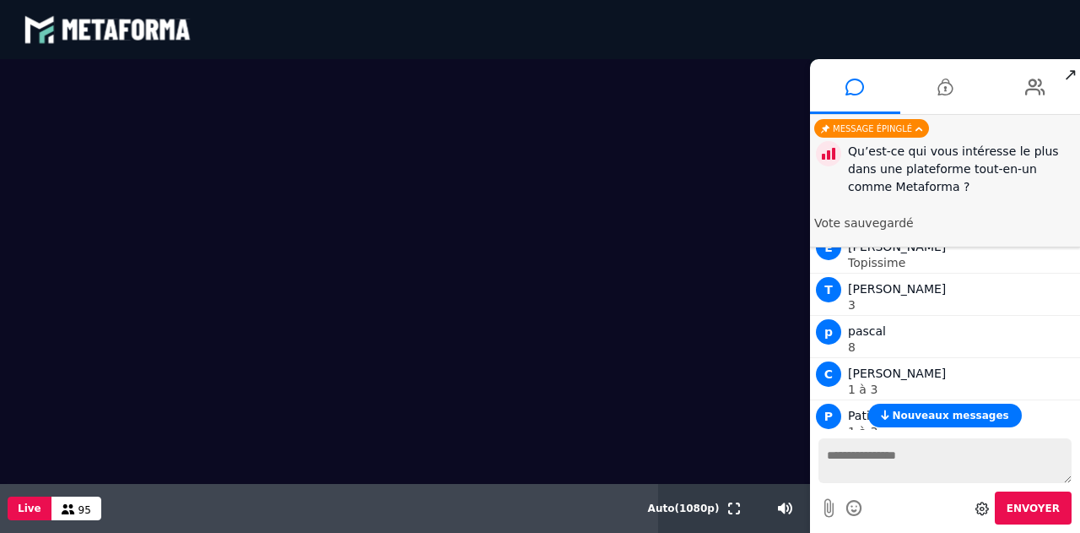
click at [1053, 512] on span "Envoyer" at bounding box center [1033, 508] width 53 height 12
click at [738, 507] on icon at bounding box center [734, 508] width 12 height 12
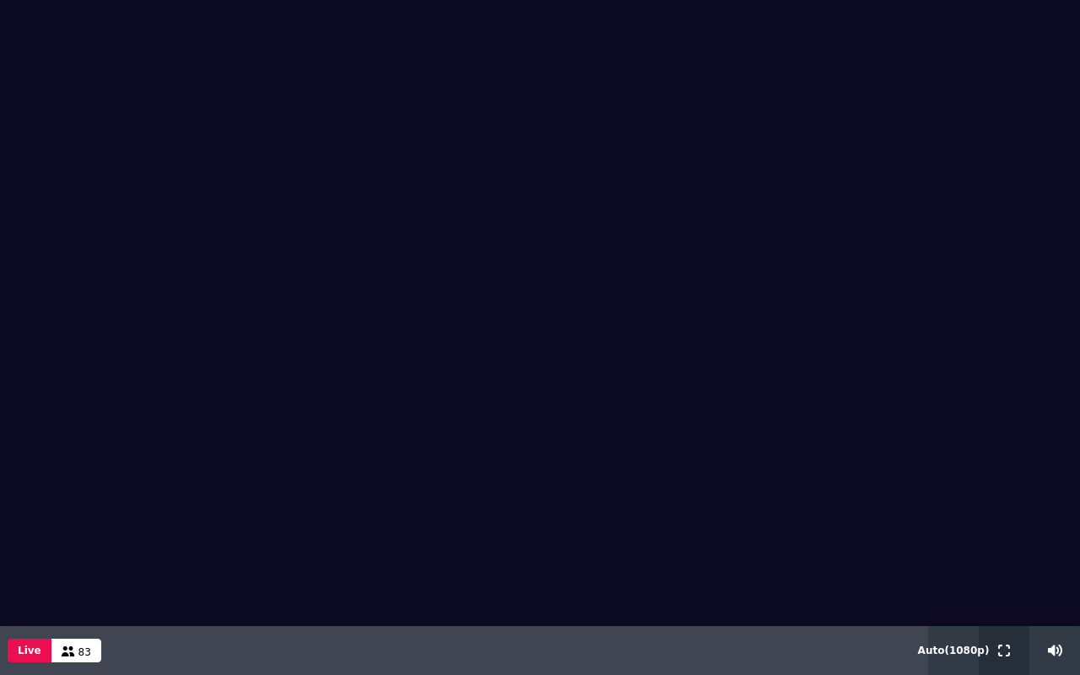
click at [1001, 651] on icon at bounding box center [1005, 651] width 12 height 12
